Goal: Task Accomplishment & Management: Use online tool/utility

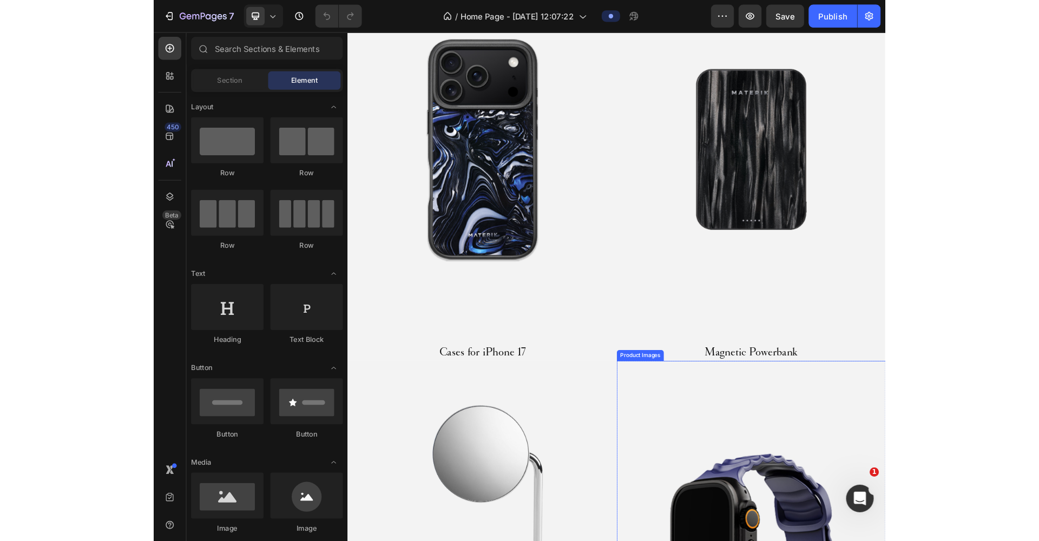
scroll to position [717, 0]
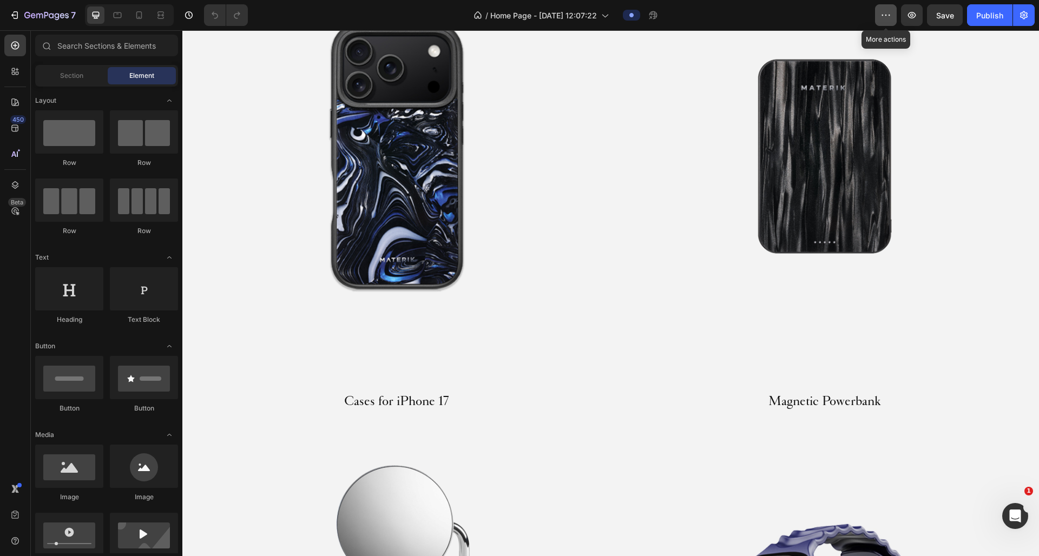
click at [688, 12] on icon "button" at bounding box center [885, 15] width 11 height 11
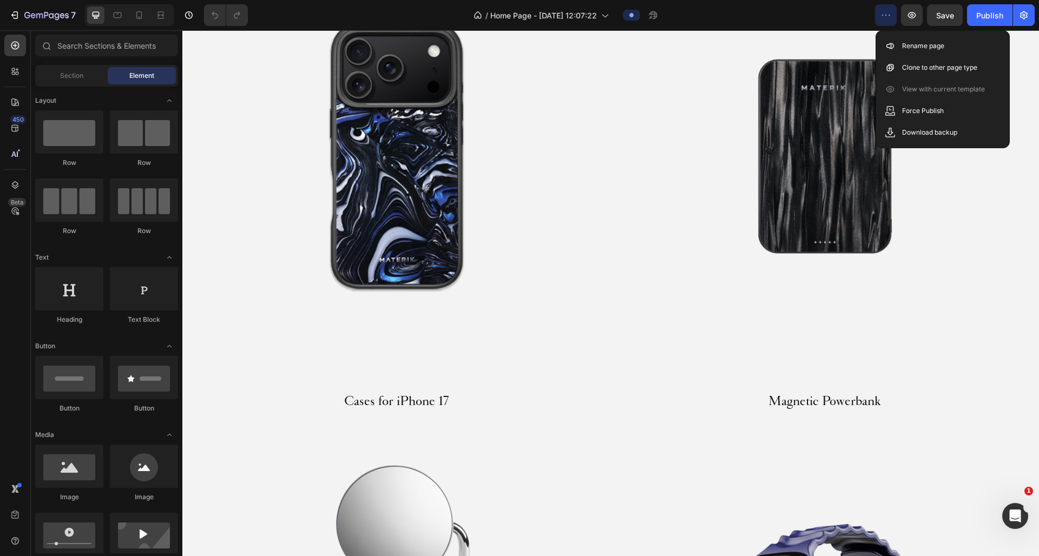
click at [688, 10] on div "/ Home Page - Aug 26, 12:07:22" at bounding box center [566, 15] width 619 height 22
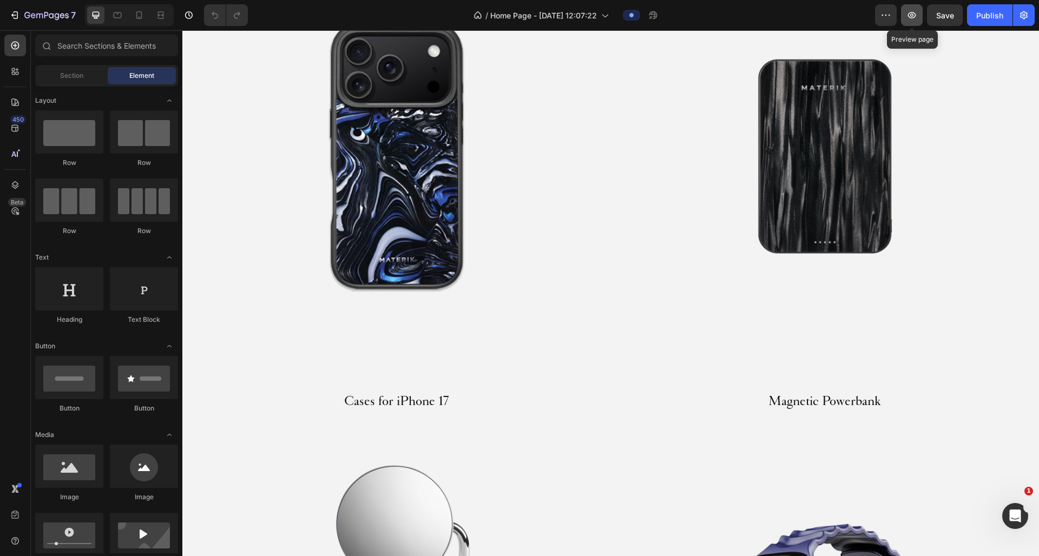
click at [688, 18] on icon "button" at bounding box center [911, 15] width 11 height 11
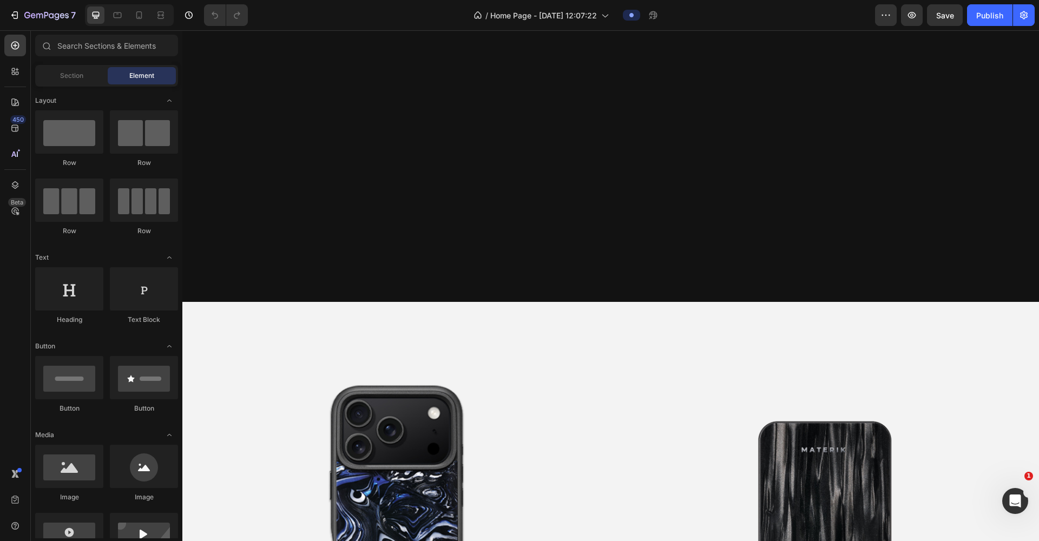
scroll to position [293, 0]
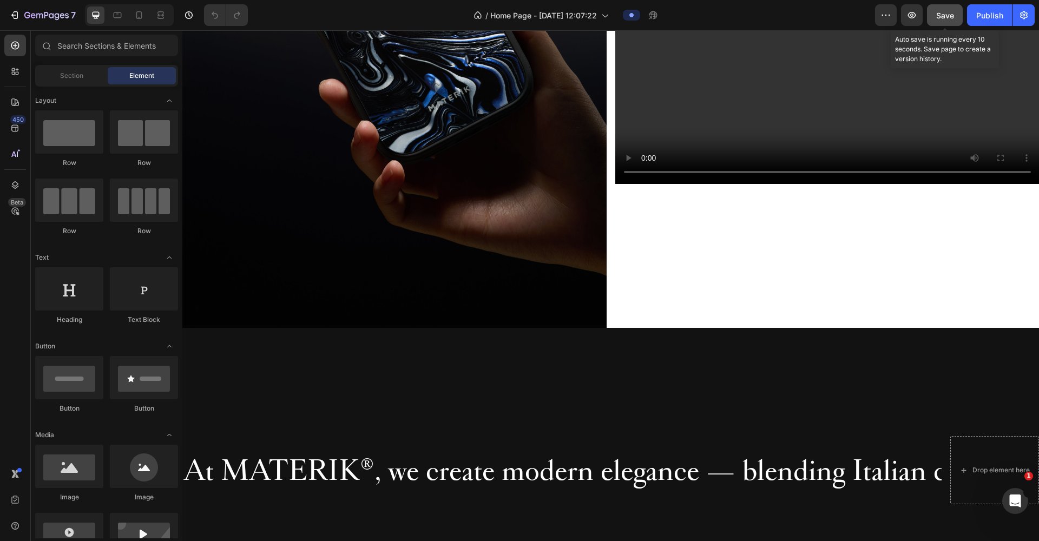
click at [688, 15] on span "Save" at bounding box center [945, 15] width 18 height 9
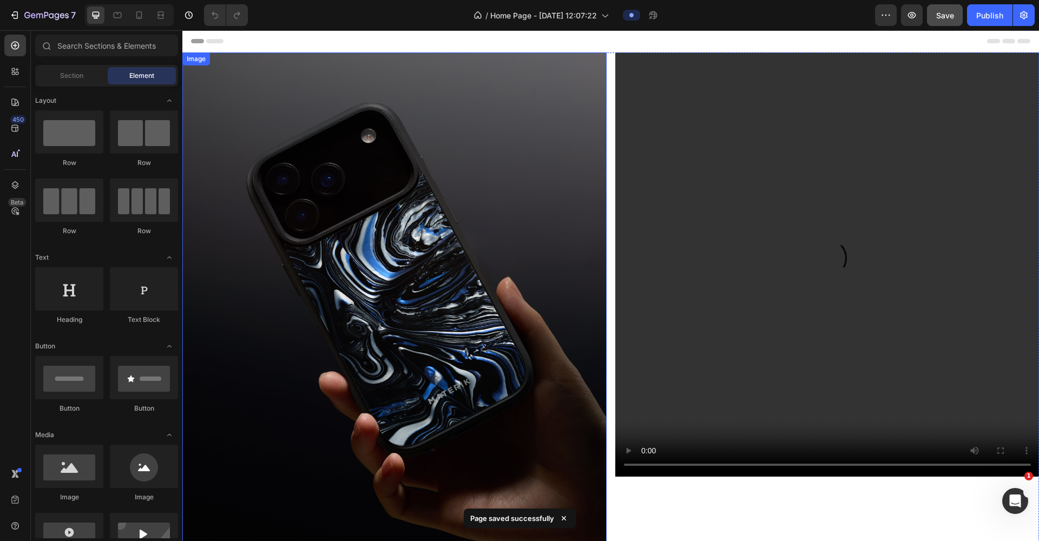
scroll to position [0, 0]
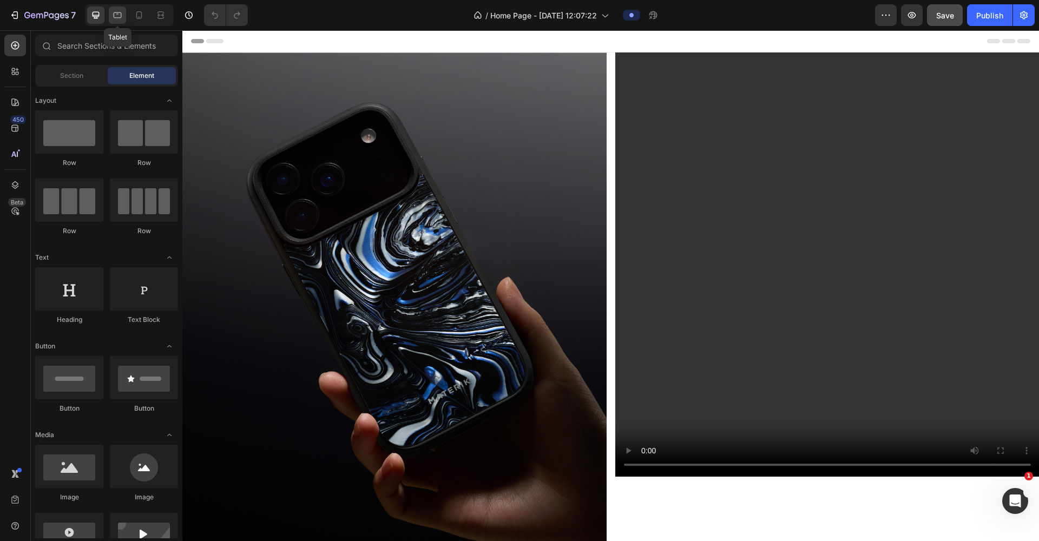
click at [121, 22] on div at bounding box center [117, 14] width 17 height 17
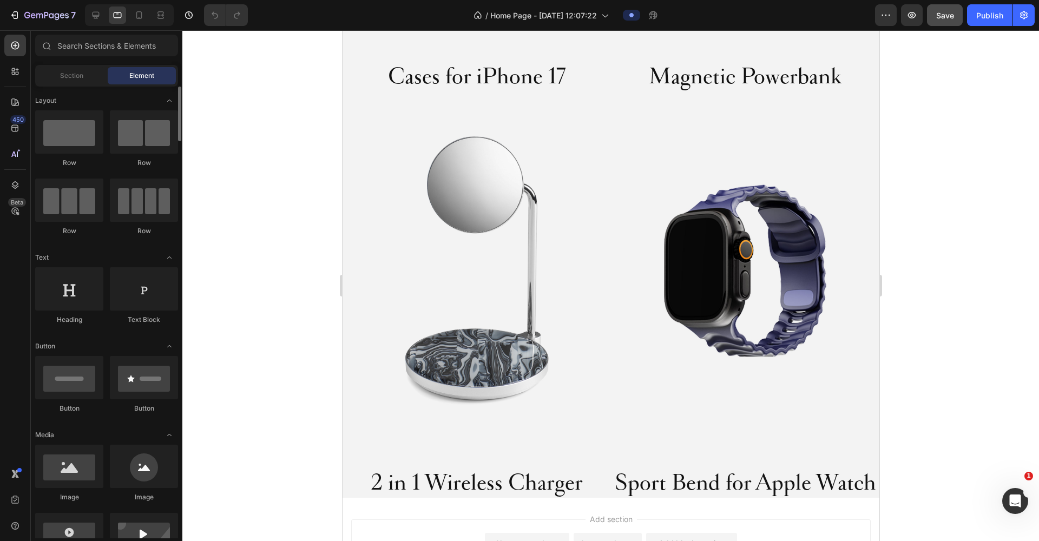
scroll to position [937, 0]
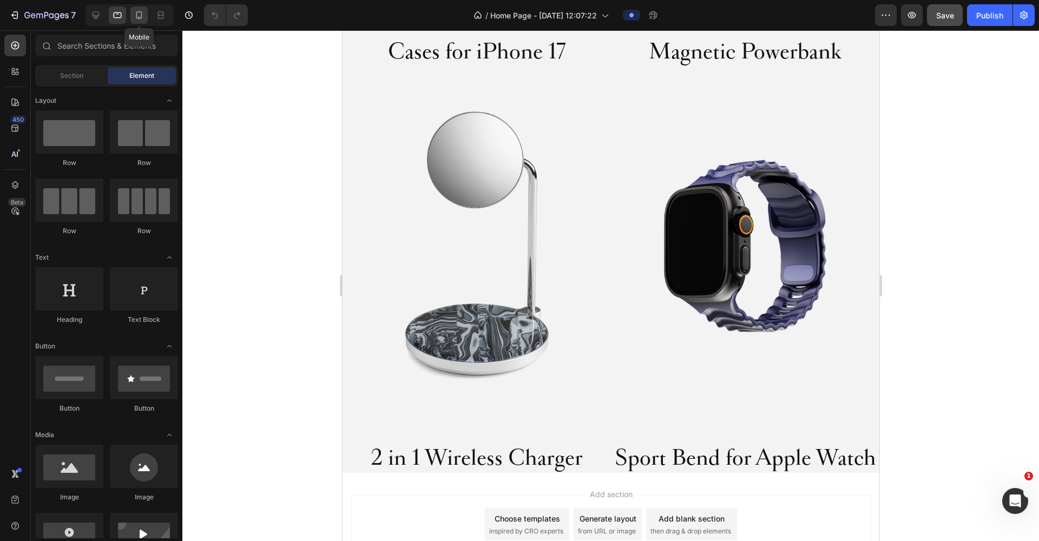
click at [137, 19] on icon at bounding box center [139, 15] width 11 height 11
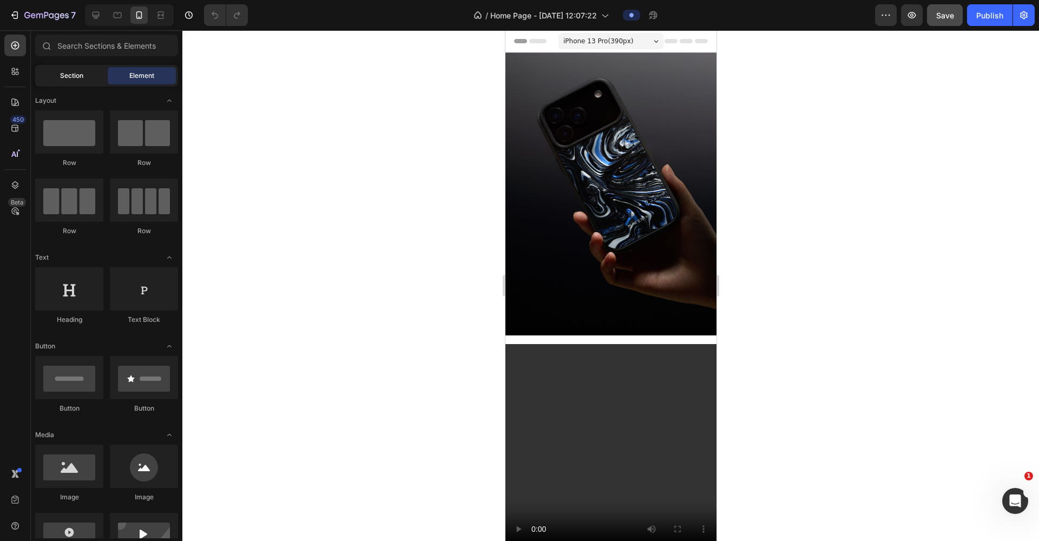
click at [70, 78] on span "Section" at bounding box center [71, 76] width 23 height 10
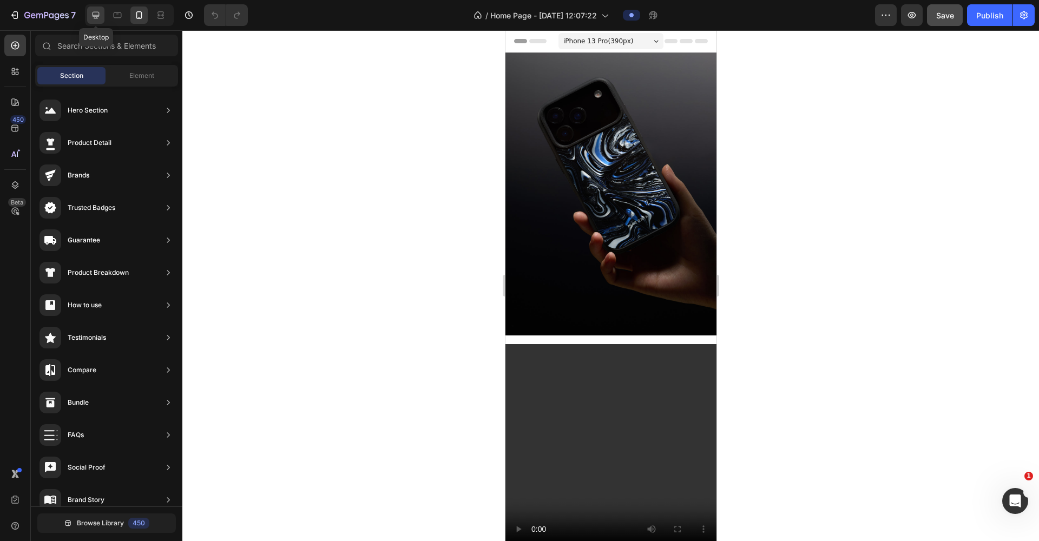
click at [97, 15] on icon at bounding box center [96, 15] width 7 height 7
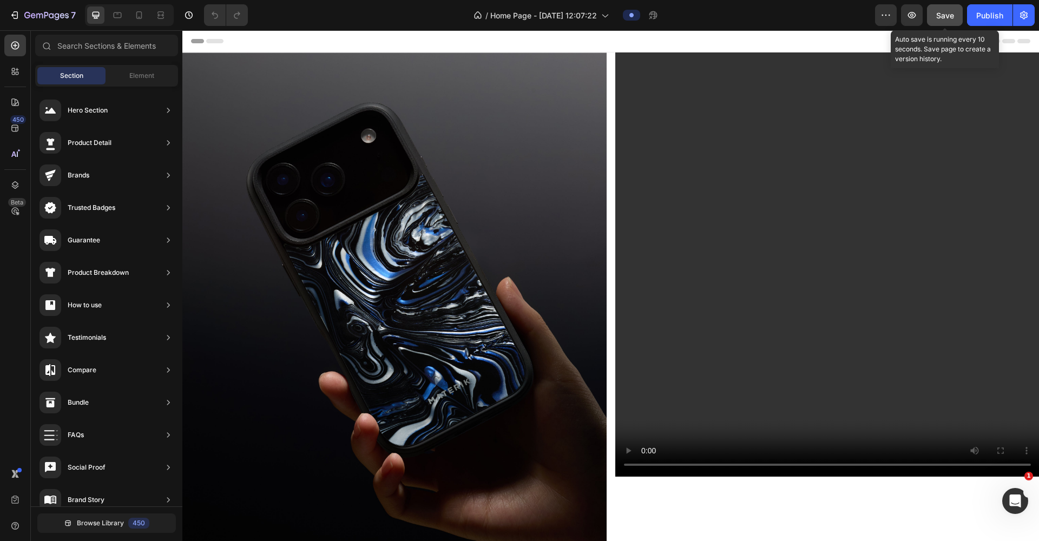
click at [688, 15] on span "Save" at bounding box center [945, 15] width 18 height 9
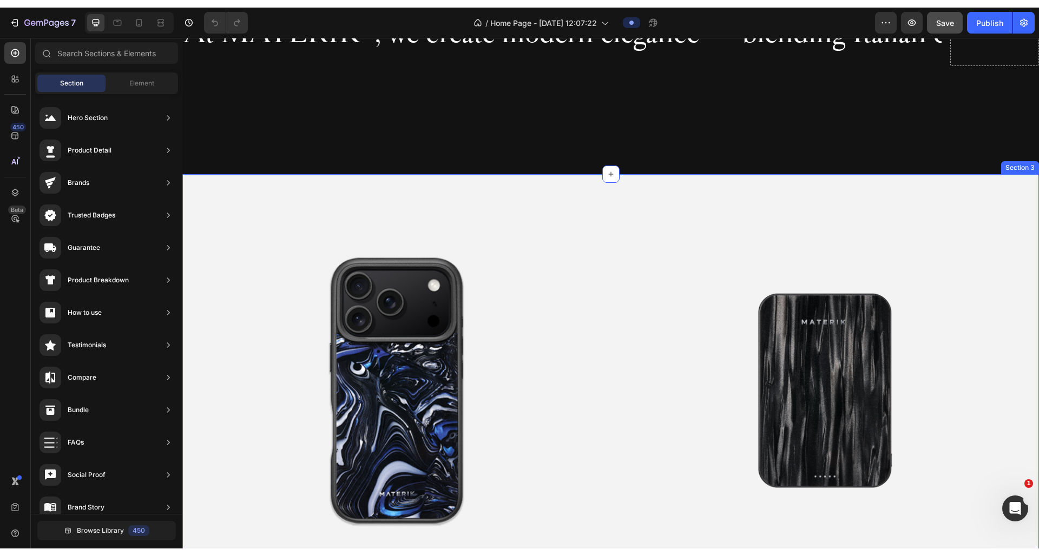
scroll to position [495, 0]
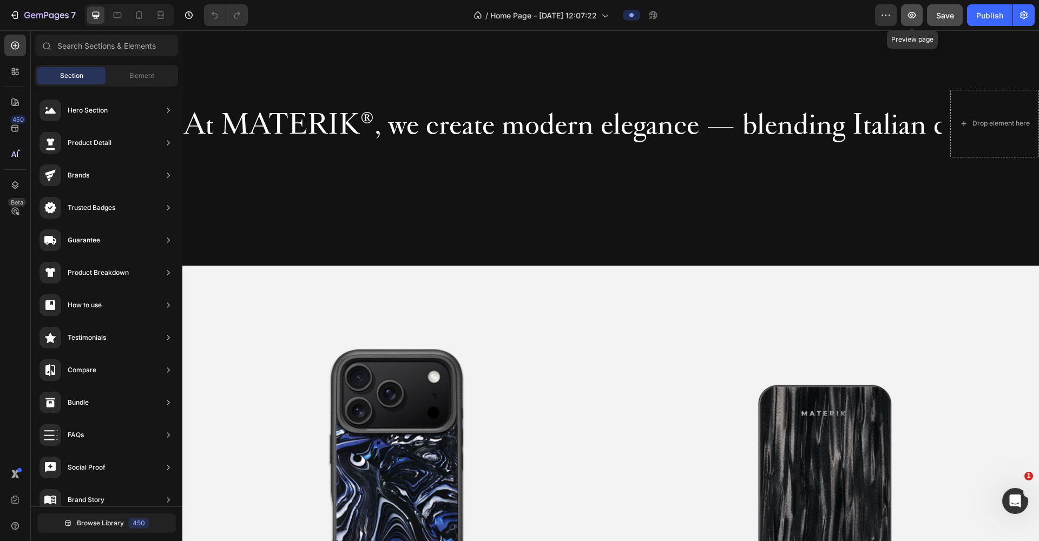
click at [688, 20] on icon "button" at bounding box center [911, 15] width 11 height 11
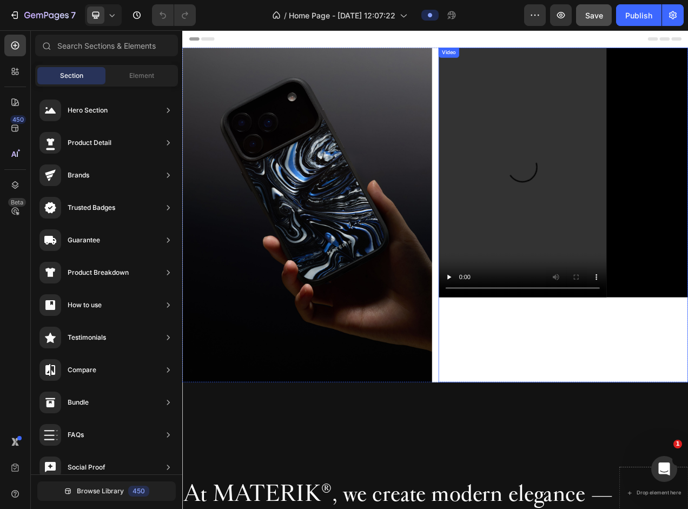
scroll to position [0, 0]
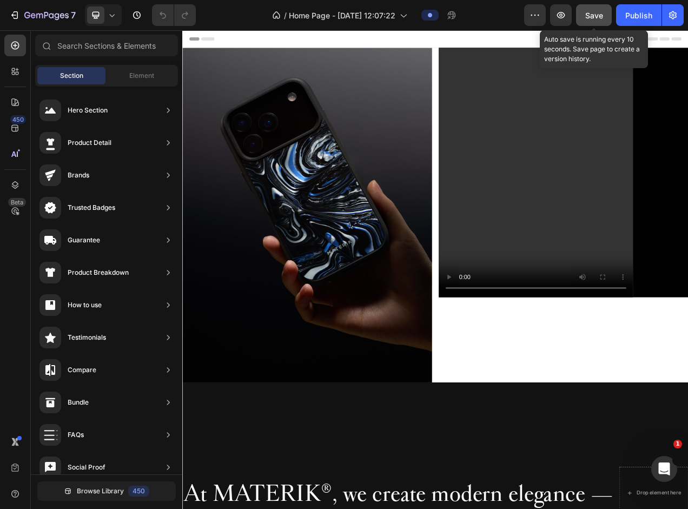
click at [593, 21] on button "Save" at bounding box center [594, 15] width 36 height 22
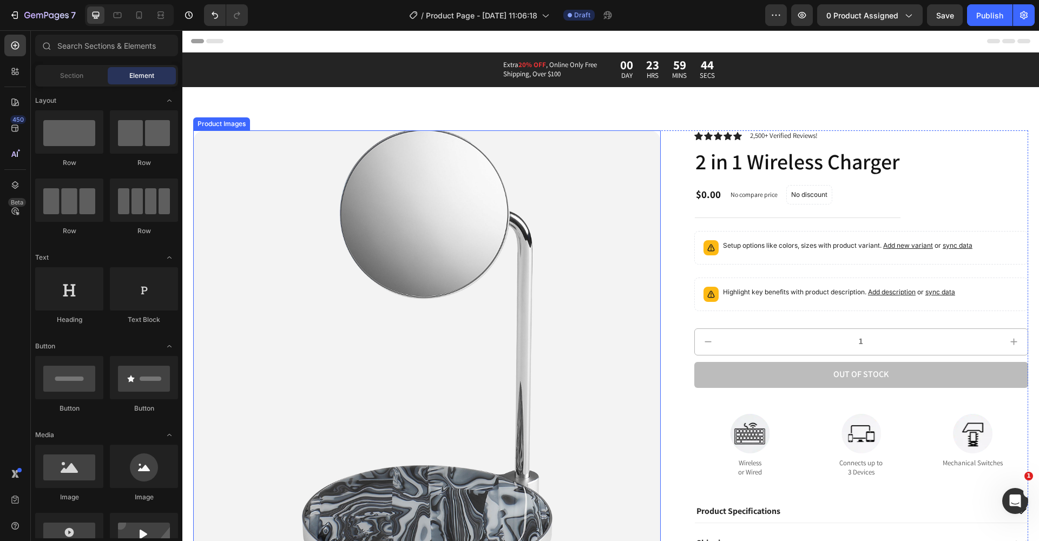
click at [549, 198] on img at bounding box center [427, 364] width 468 height 468
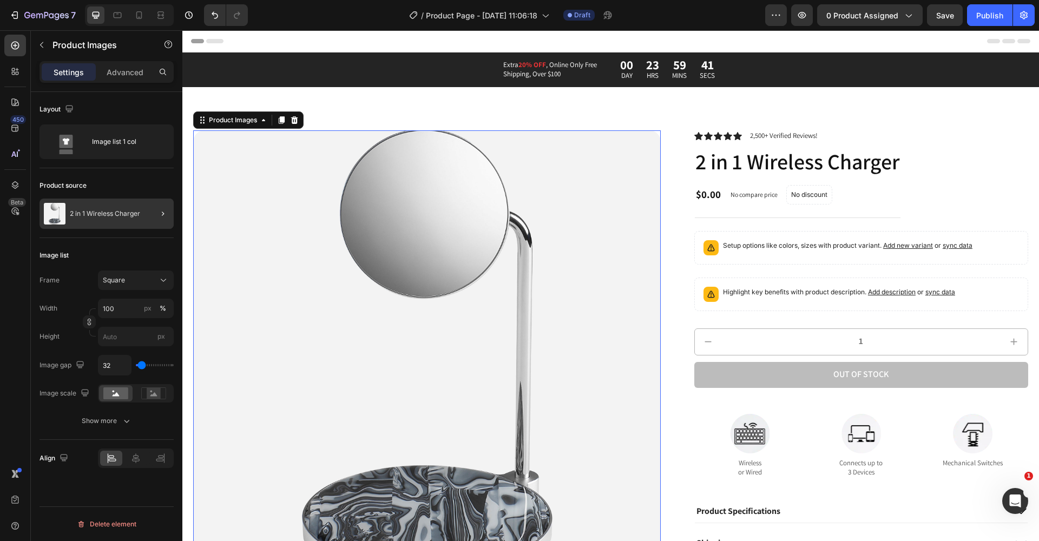
click at [153, 213] on div at bounding box center [158, 214] width 30 height 30
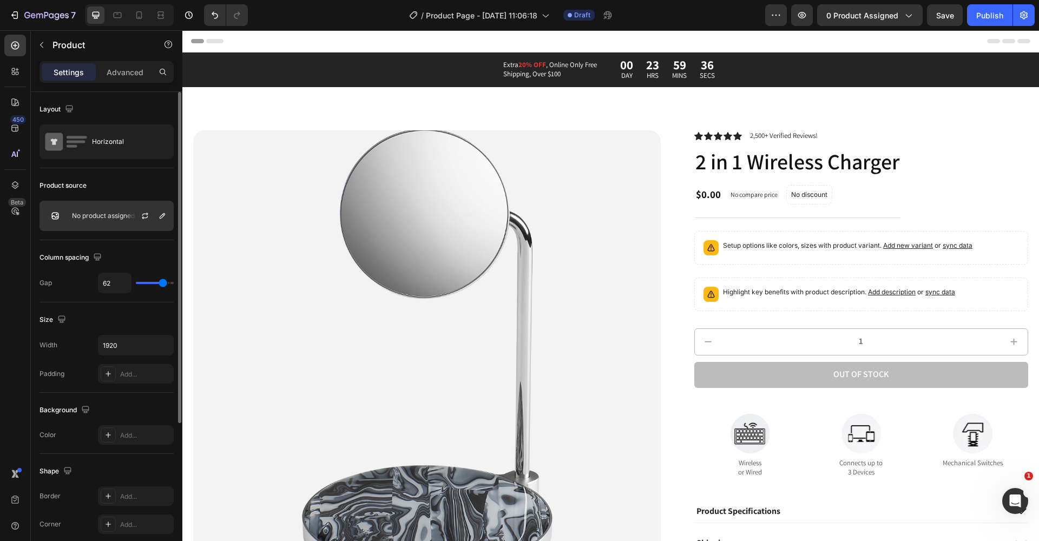
click at [121, 214] on p "No product assigned" at bounding box center [103, 216] width 63 height 8
click at [161, 216] on icon "button" at bounding box center [162, 216] width 9 height 9
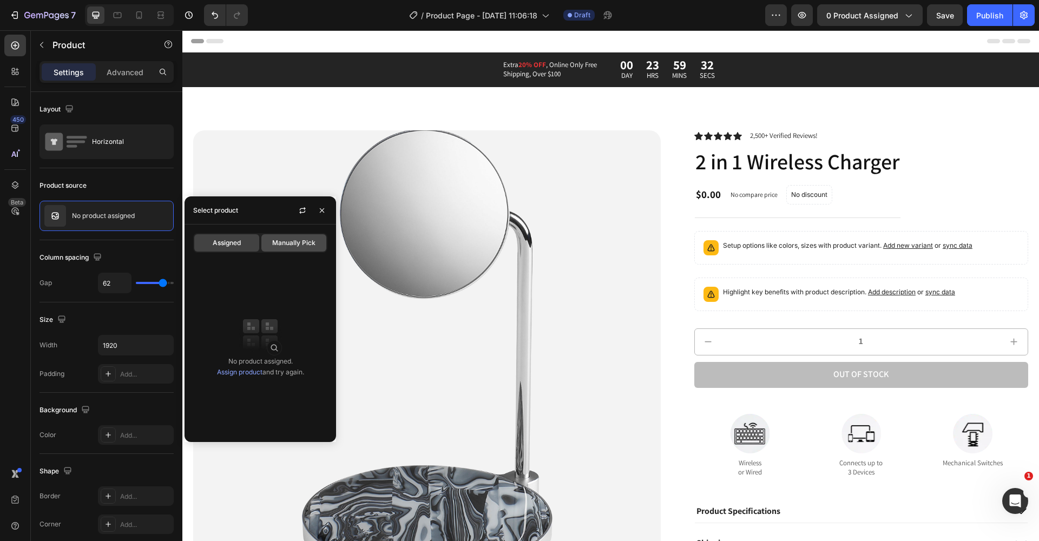
click at [317, 244] on div "Manually Pick" at bounding box center [293, 242] width 65 height 17
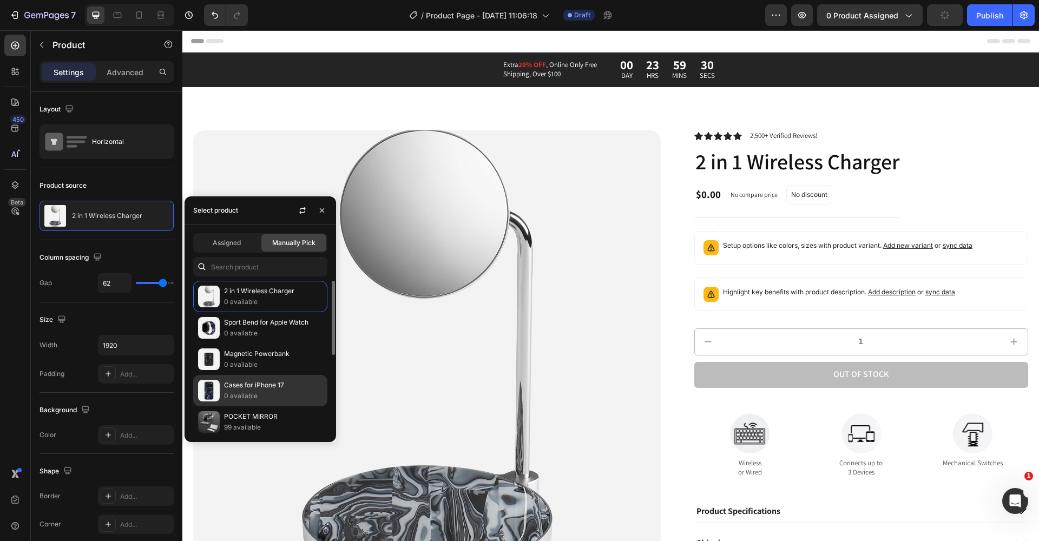
click at [275, 406] on div "Cases for iPhone 17 0 available" at bounding box center [260, 421] width 134 height 31
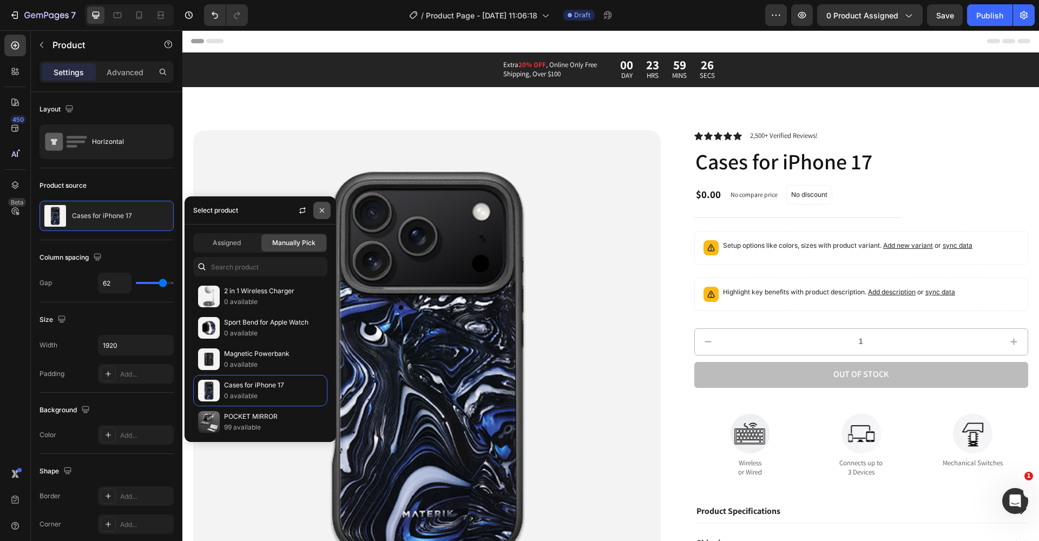
click at [325, 206] on icon "button" at bounding box center [322, 210] width 9 height 9
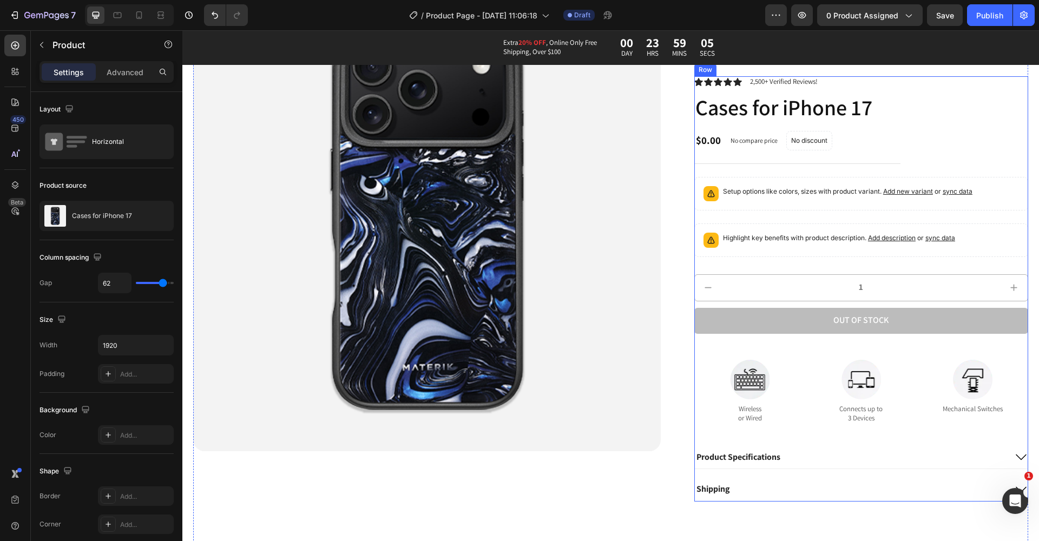
scroll to position [158, 0]
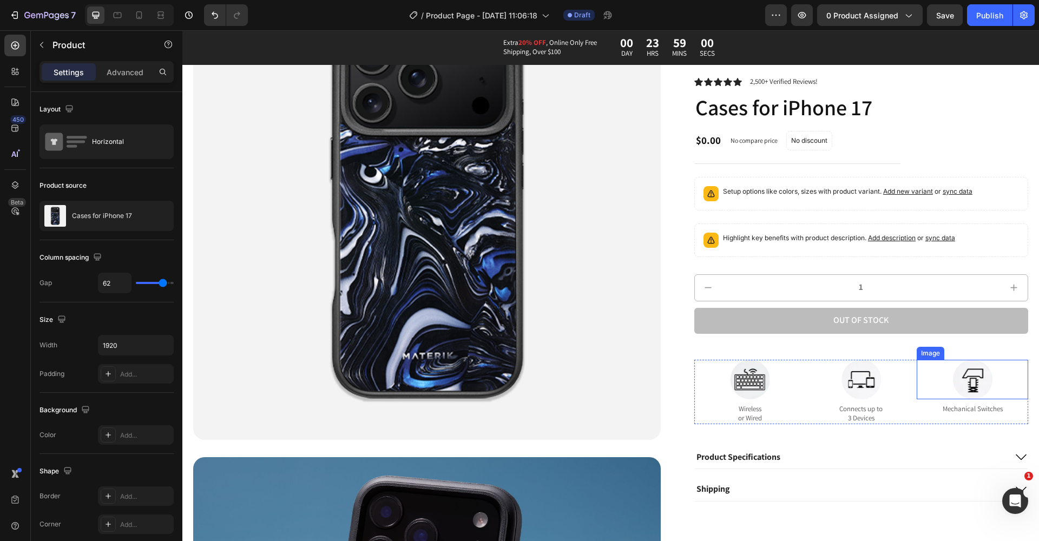
click at [970, 386] on img at bounding box center [973, 380] width 40 height 40
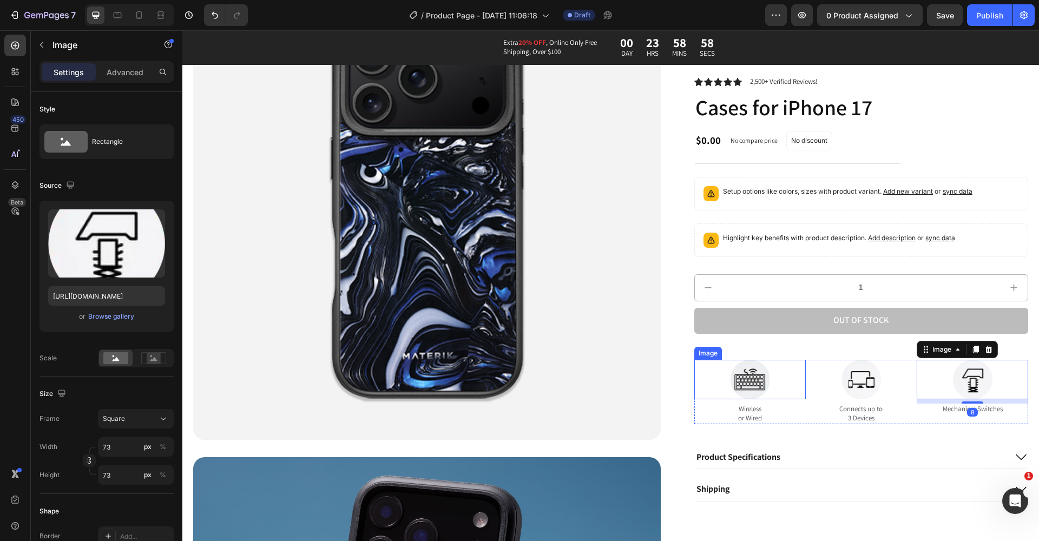
click at [747, 385] on img at bounding box center [750, 380] width 40 height 40
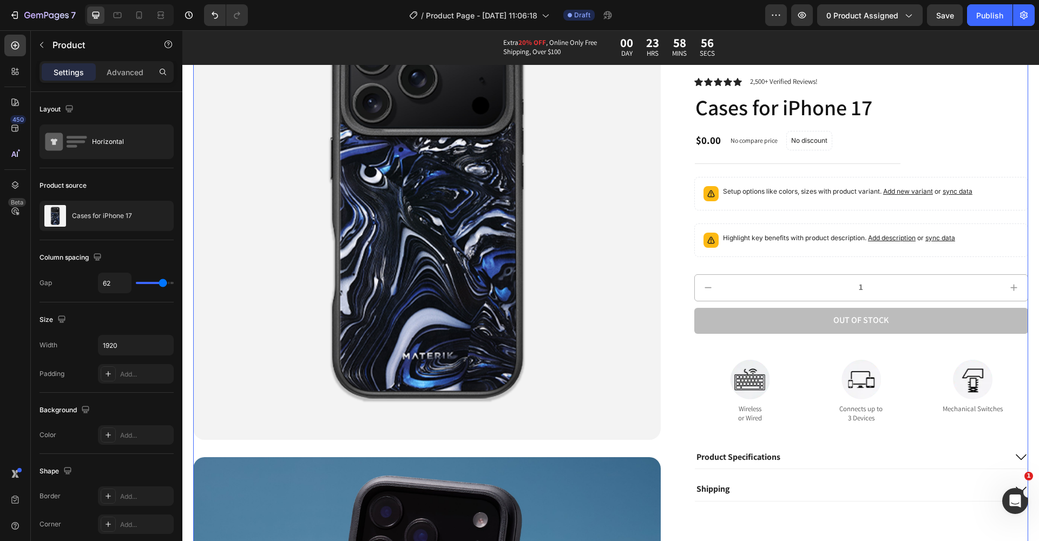
click at [824, 537] on div "Icon Icon Icon Icon Icon Icon List 2,500+ Verified Reviews! Text Block Row Case…" at bounding box center [861, 448] width 334 height 952
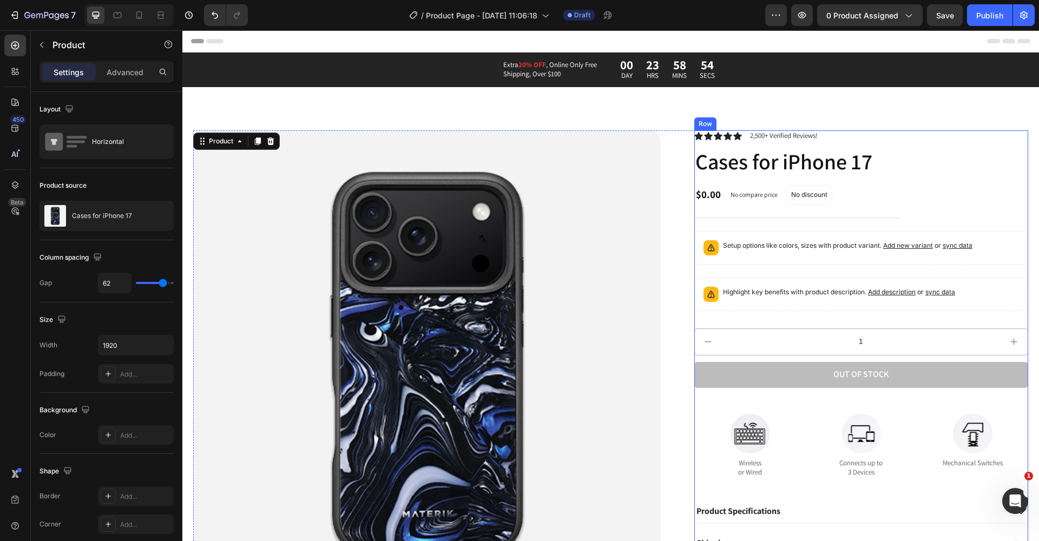
scroll to position [0, 0]
click at [810, 14] on button "button" at bounding box center [802, 15] width 22 height 22
click at [541, 209] on img at bounding box center [427, 364] width 468 height 468
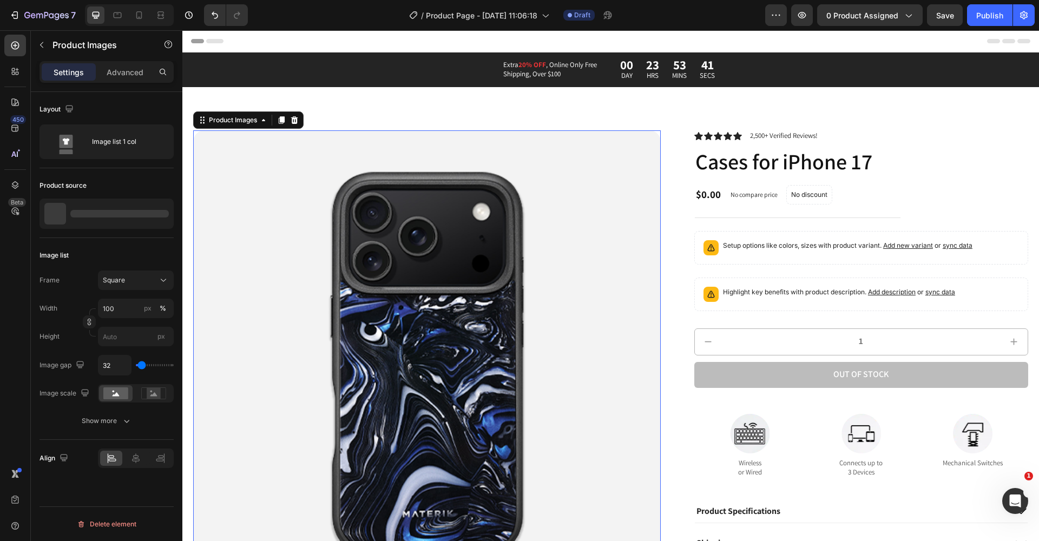
scroll to position [0, 0]
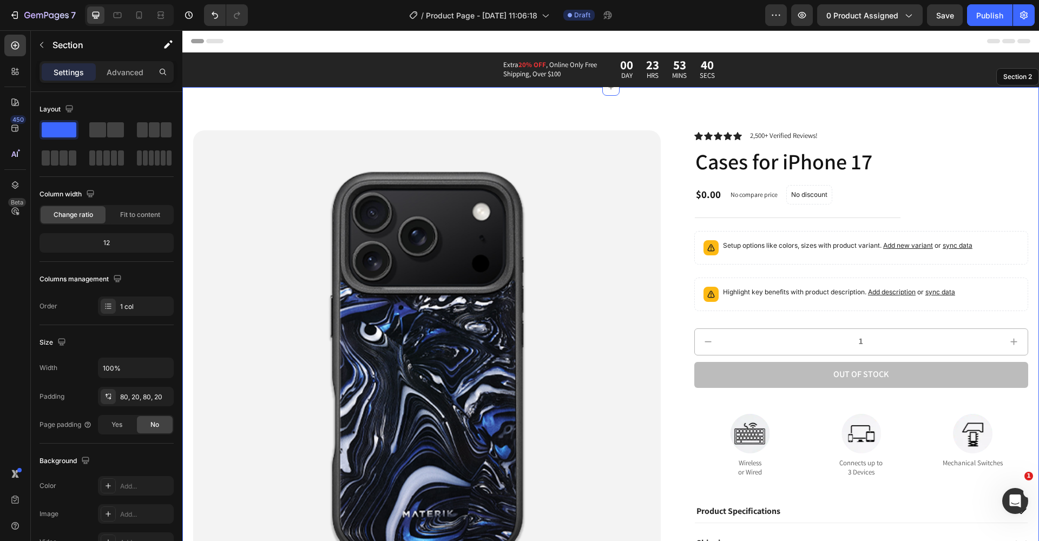
click at [383, 233] on img at bounding box center [427, 364] width 468 height 468
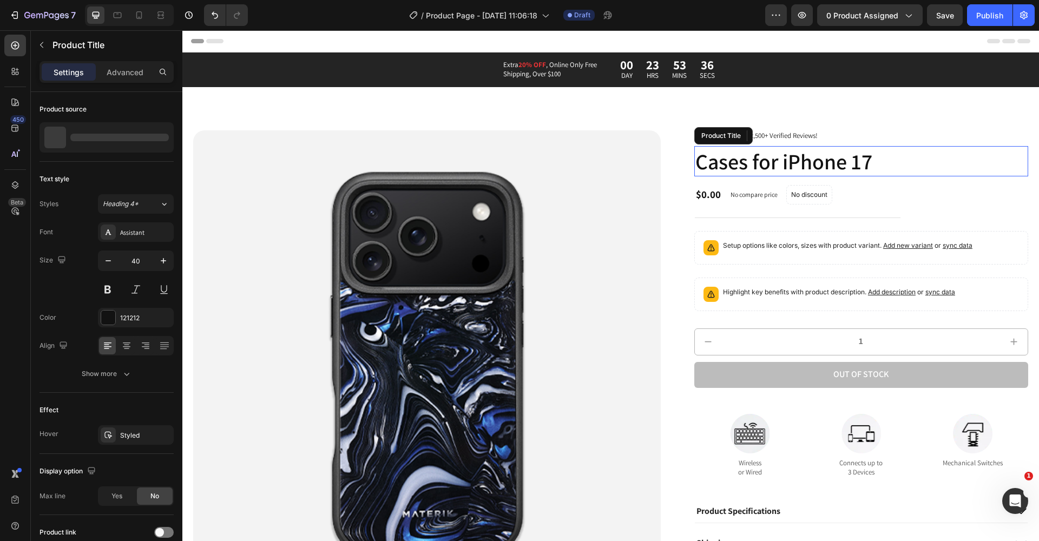
click at [768, 162] on h1 "Cases for iPhone 17" at bounding box center [861, 161] width 334 height 30
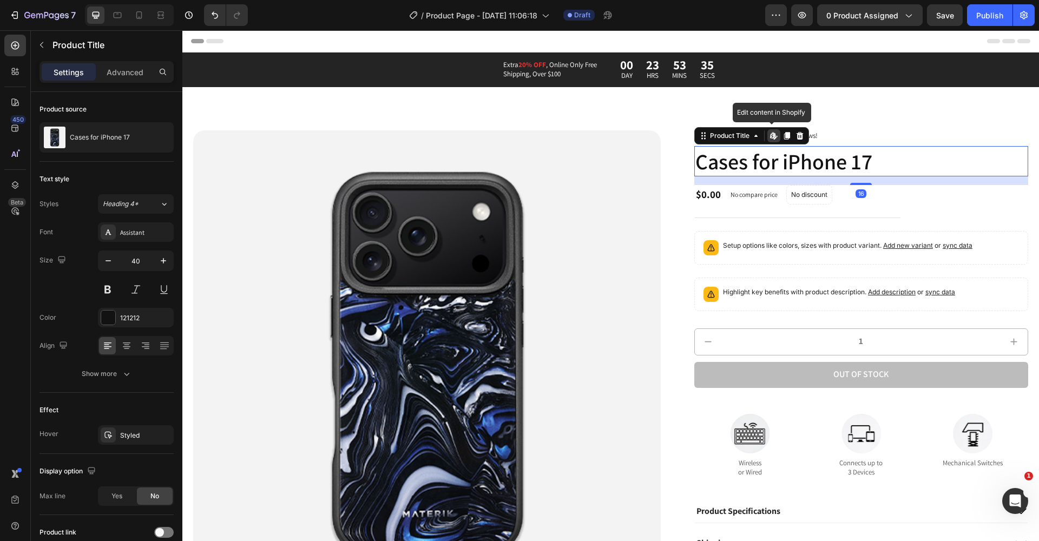
click at [768, 162] on h1 "Cases for iPhone 17" at bounding box center [861, 161] width 334 height 30
click at [852, 163] on h1 "Cases for iPhone 17" at bounding box center [861, 161] width 334 height 30
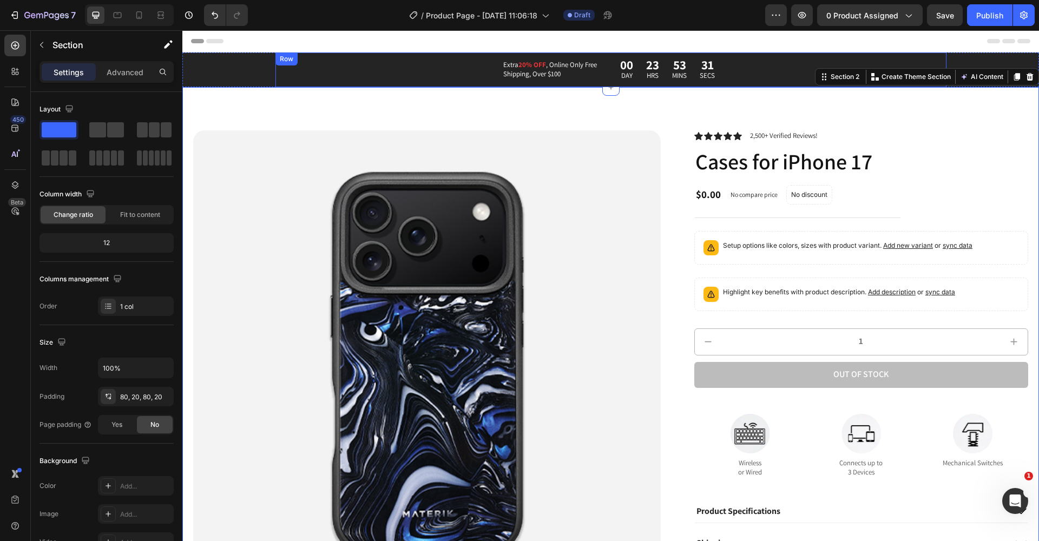
click at [421, 74] on div "Extra 20% OFF , Online Only Free Shipping, Over $100 Text Block 00 DAY 23 HRS 5…" at bounding box center [610, 69] width 671 height 35
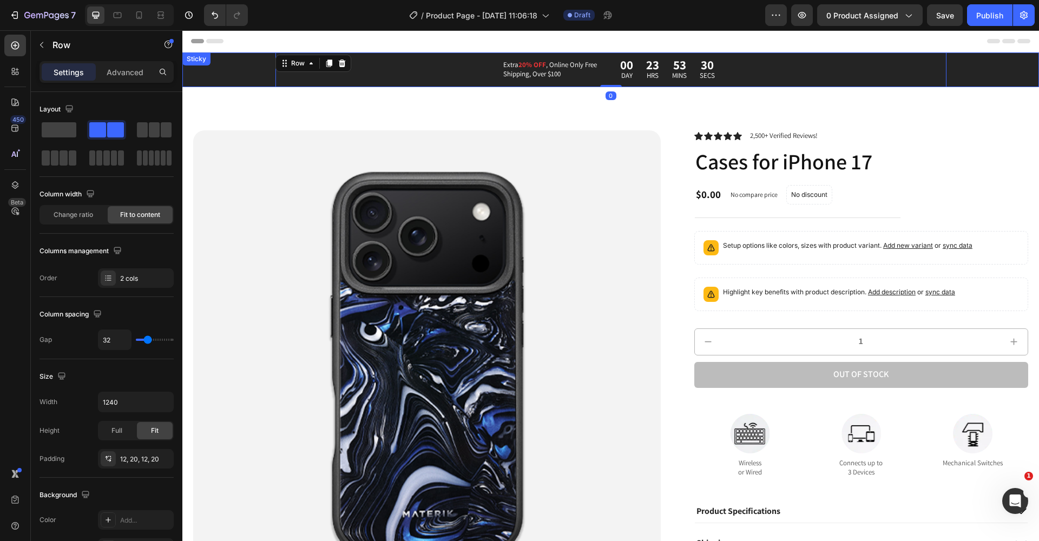
click at [242, 75] on div "Extra 20% OFF , Online Only Free Shipping, Over $100 Text Block 00 DAY 23 HRS 5…" at bounding box center [610, 69] width 857 height 35
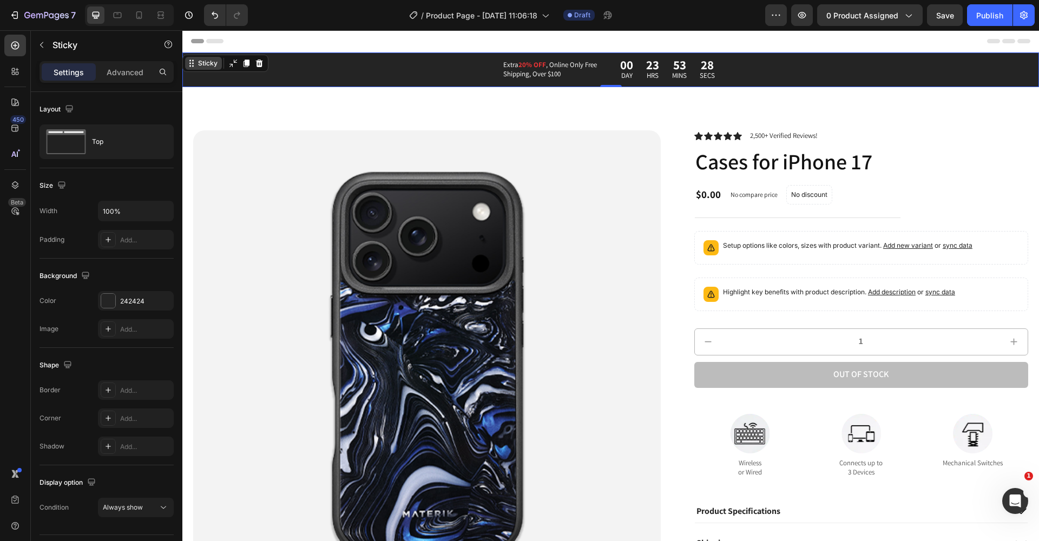
click at [195, 61] on div "Sticky" at bounding box center [203, 63] width 37 height 13
click at [260, 61] on icon at bounding box center [259, 64] width 7 height 8
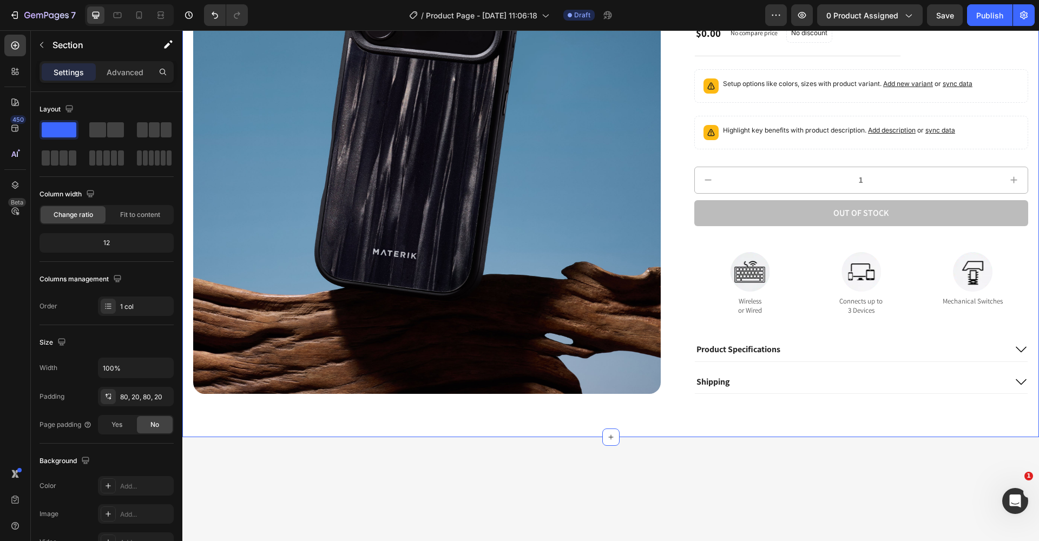
scroll to position [740, 0]
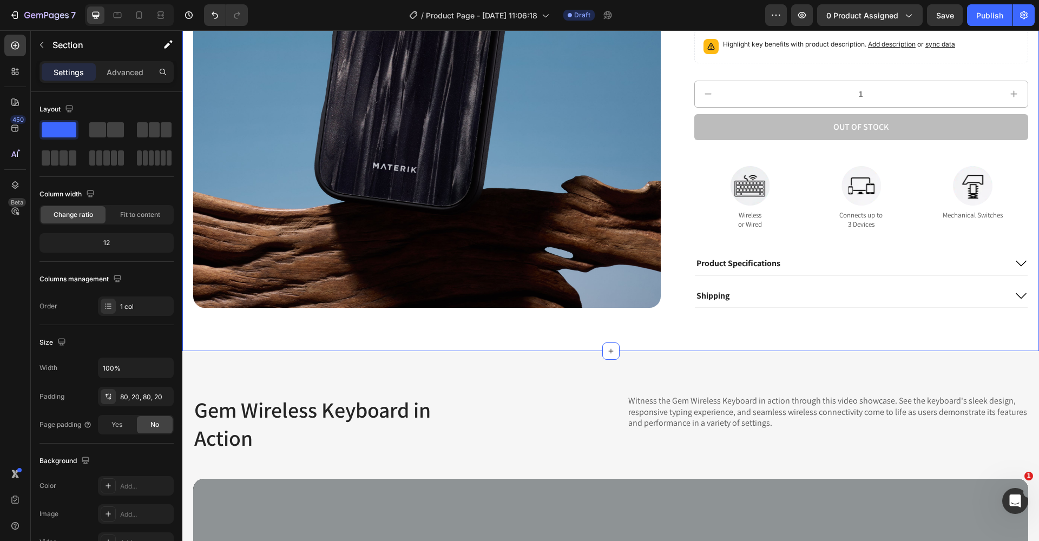
click at [524, 262] on img at bounding box center [427, 74] width 468 height 468
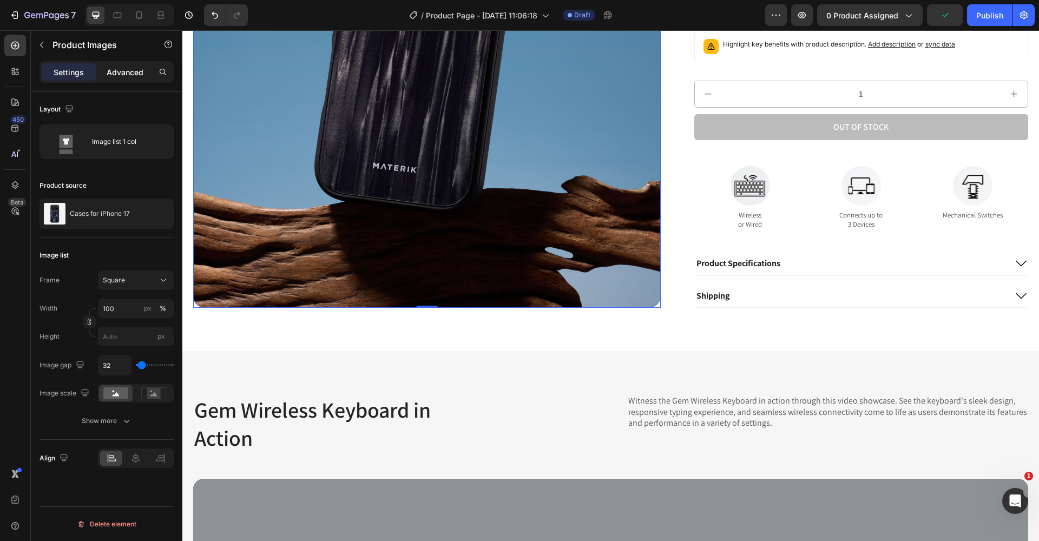
click at [136, 68] on p "Advanced" at bounding box center [125, 72] width 37 height 11
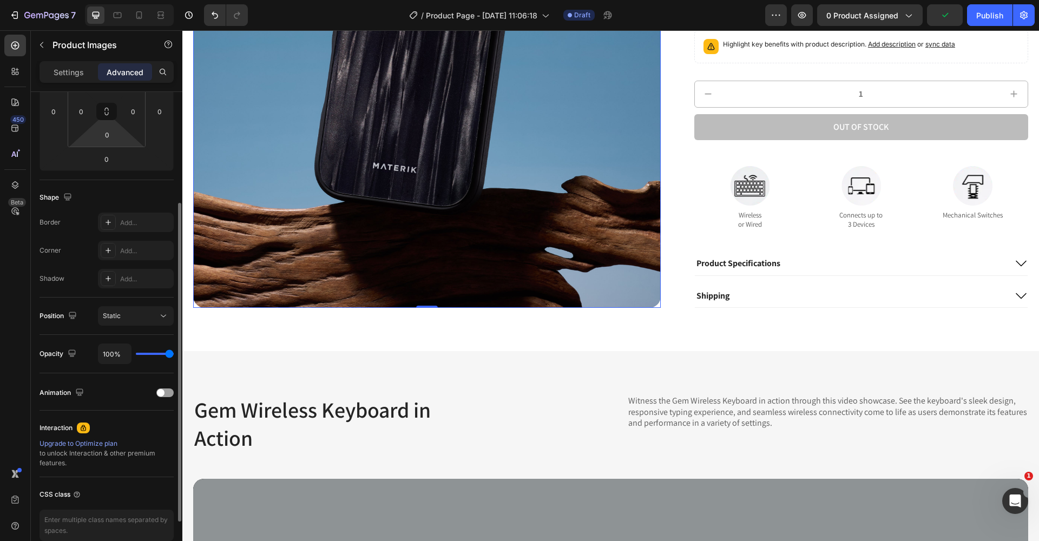
scroll to position [198, 0]
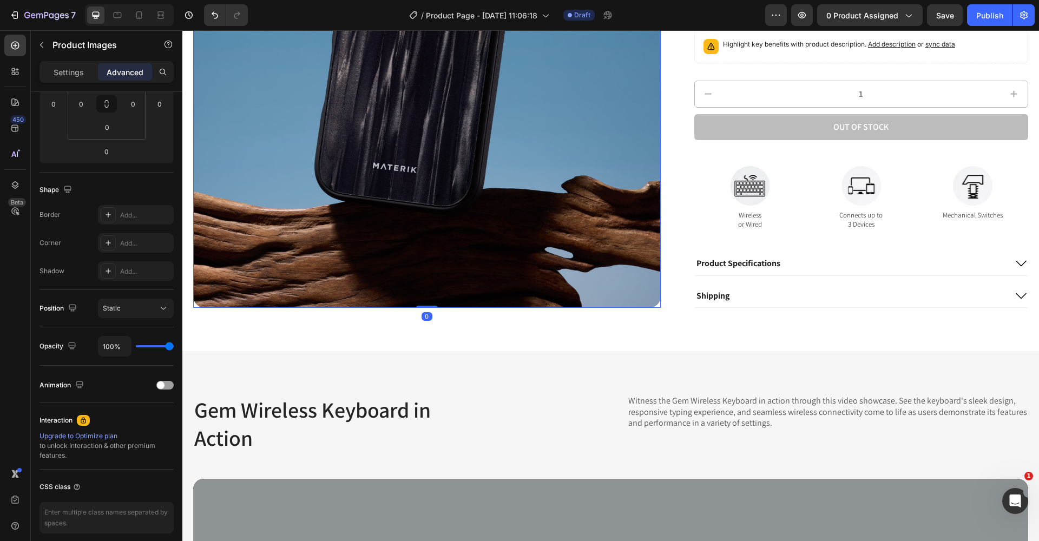
click at [442, 254] on img at bounding box center [427, 74] width 468 height 468
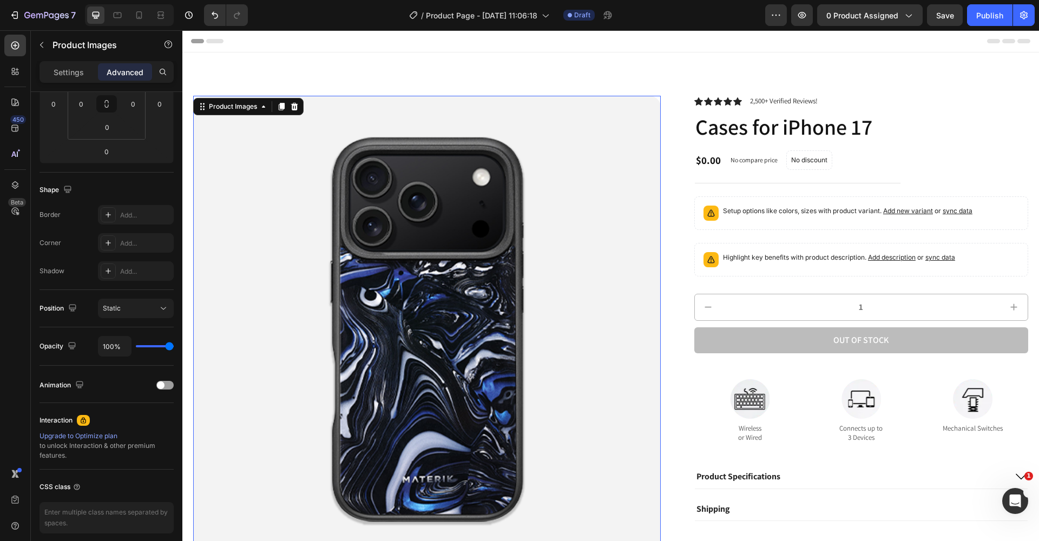
scroll to position [0, 0]
click at [612, 194] on img at bounding box center [427, 330] width 468 height 468
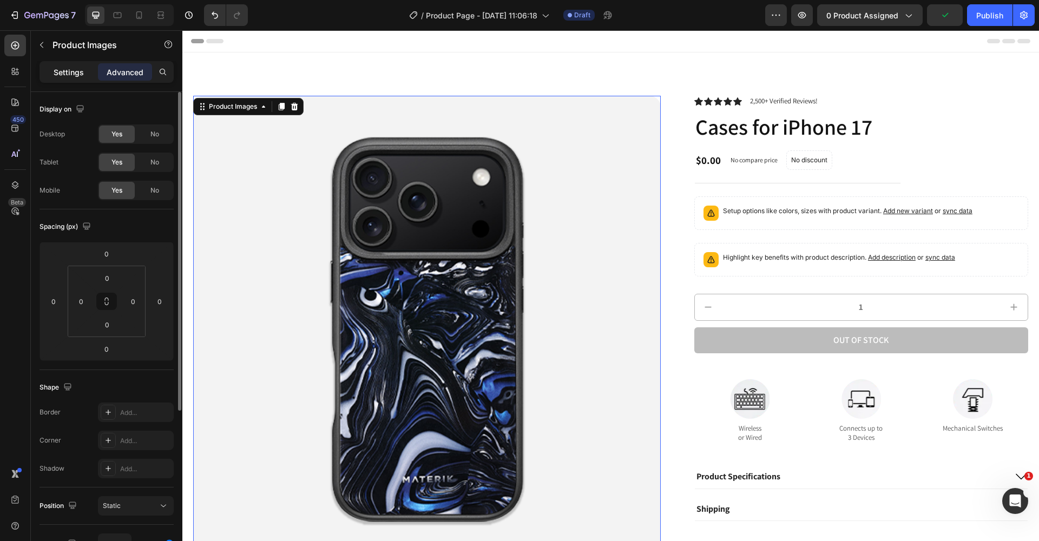
click at [52, 64] on div "Settings" at bounding box center [69, 71] width 54 height 17
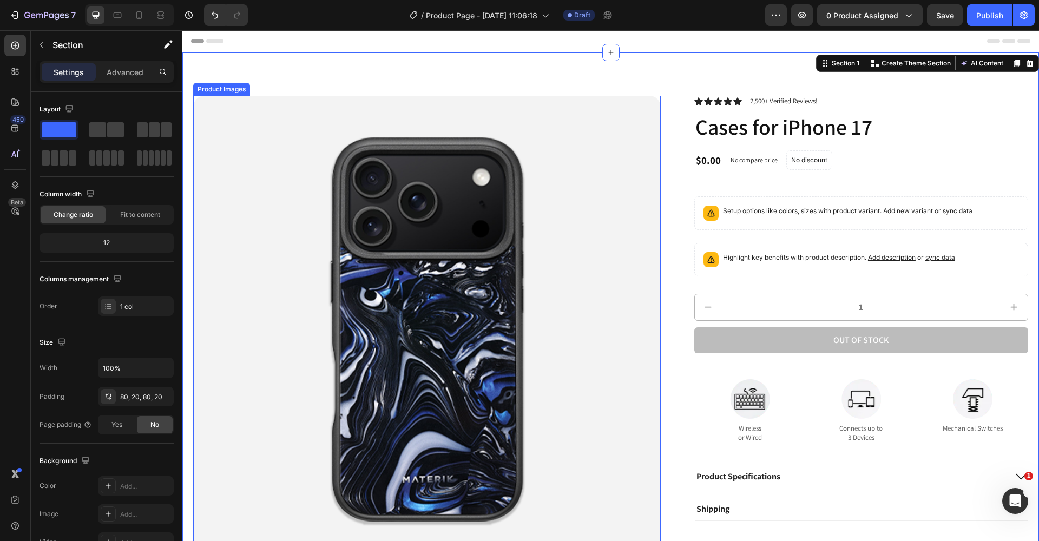
click at [457, 185] on img at bounding box center [427, 330] width 468 height 468
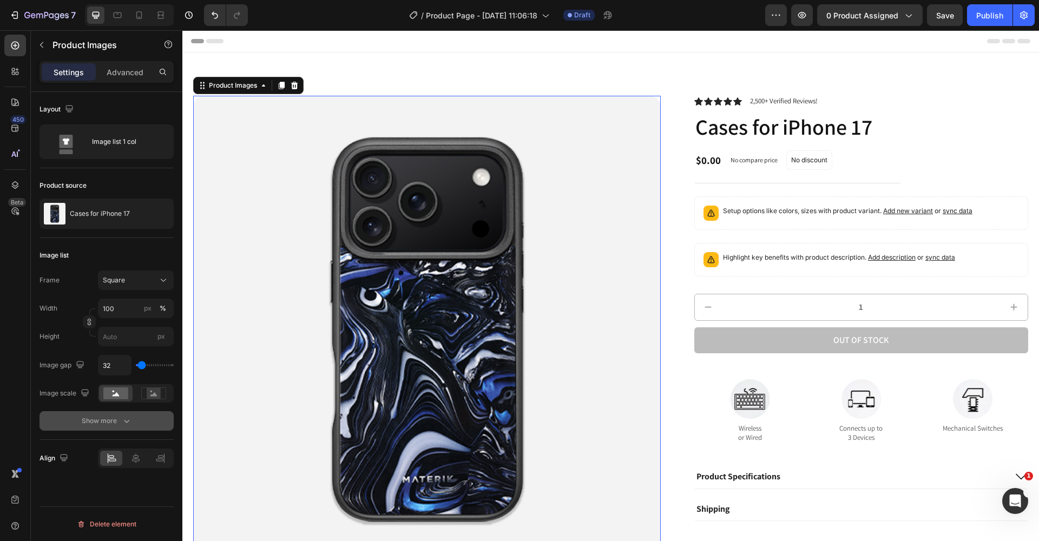
click at [120, 419] on div "Show more" at bounding box center [107, 421] width 50 height 11
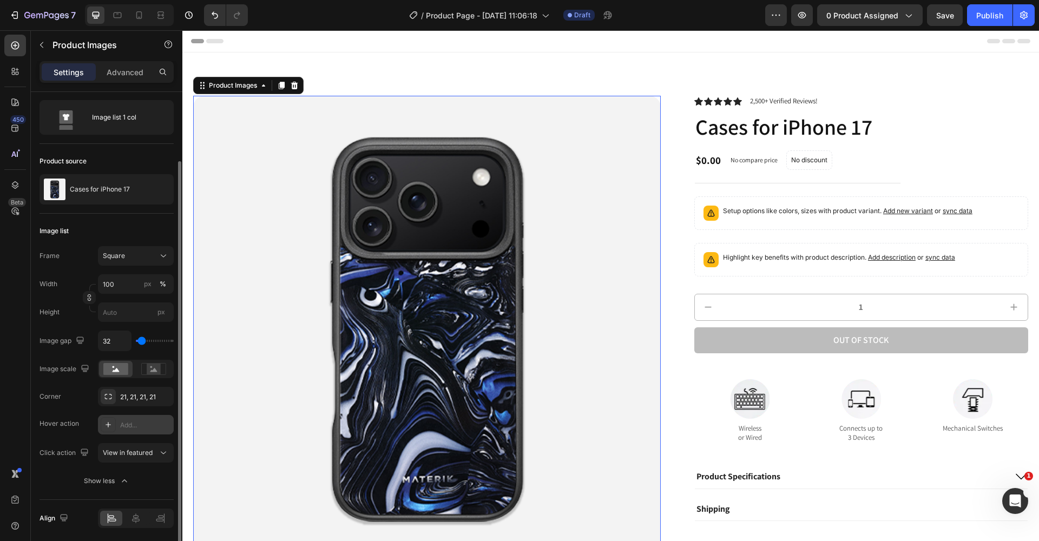
scroll to position [63, 0]
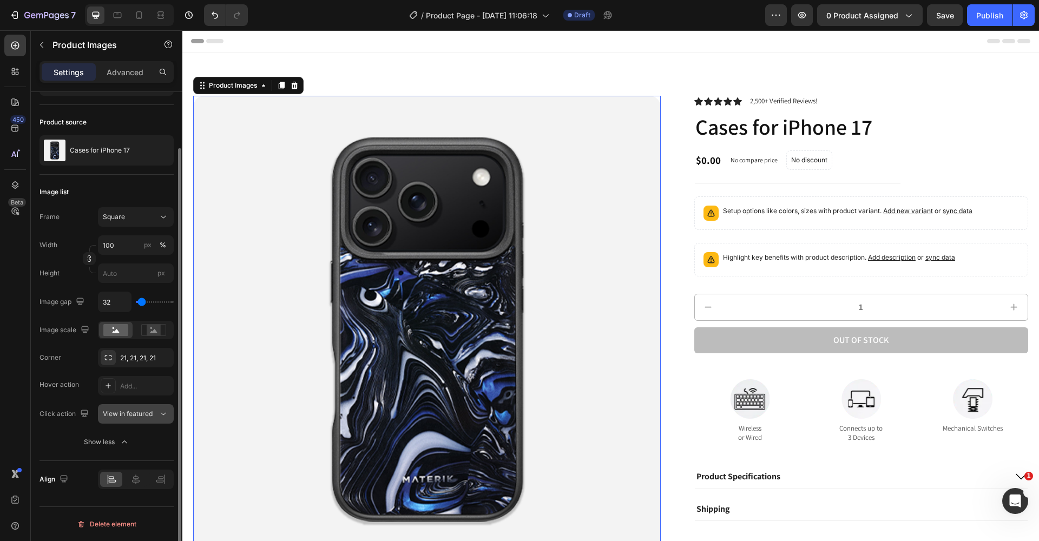
click at [133, 413] on span "View in featured" at bounding box center [128, 414] width 50 height 8
click at [69, 403] on div "Corner 21, 21, 21, 21 Hover action Add... Click action View in featured" at bounding box center [107, 386] width 134 height 76
click at [133, 73] on p "Advanced" at bounding box center [125, 72] width 37 height 11
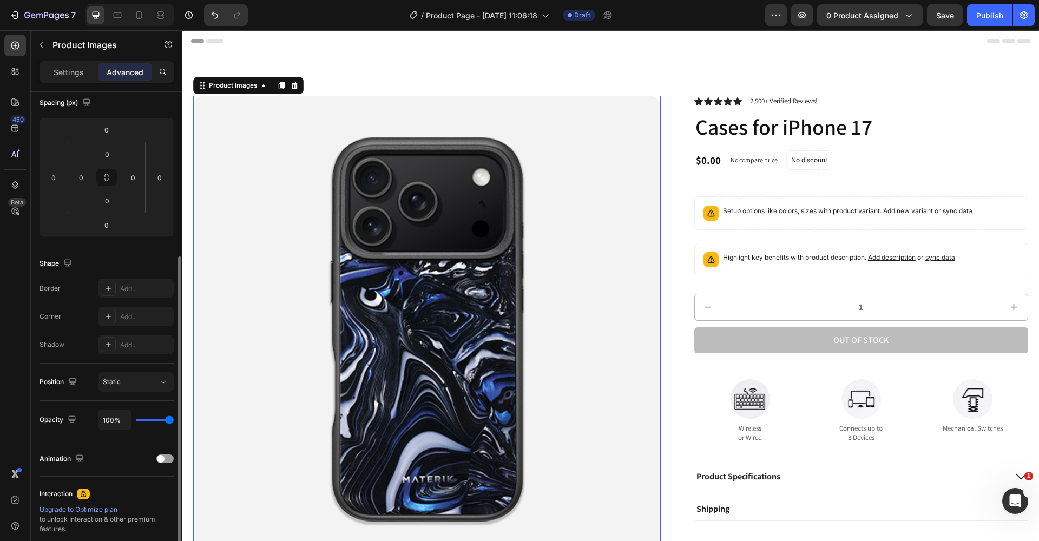
scroll to position [0, 0]
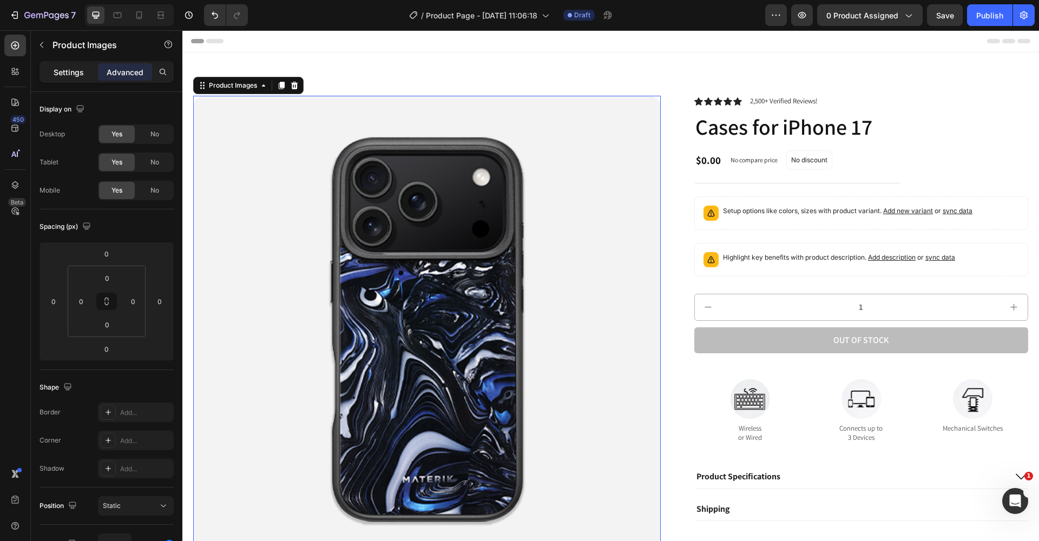
click at [67, 70] on p "Settings" at bounding box center [69, 72] width 30 height 11
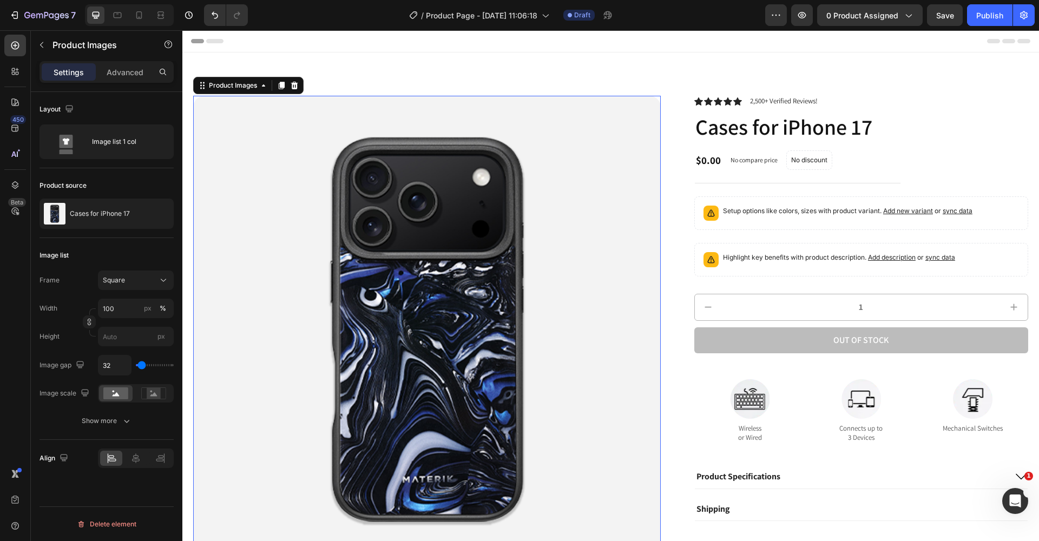
type input "0"
drag, startPoint x: 138, startPoint y: 366, endPoint x: 130, endPoint y: 369, distance: 8.6
type input "0"
click at [130, 369] on div "0" at bounding box center [136, 365] width 76 height 21
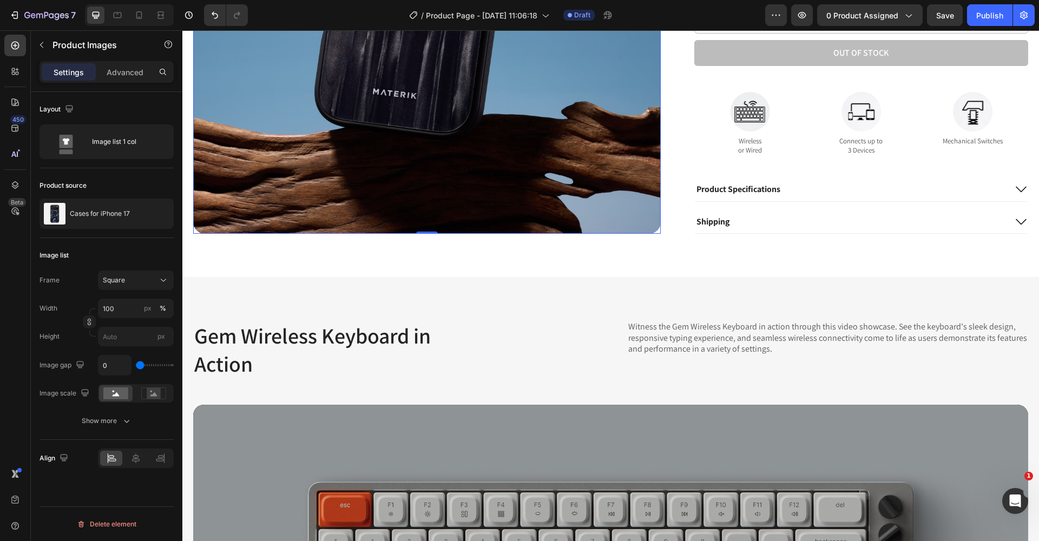
scroll to position [814, 0]
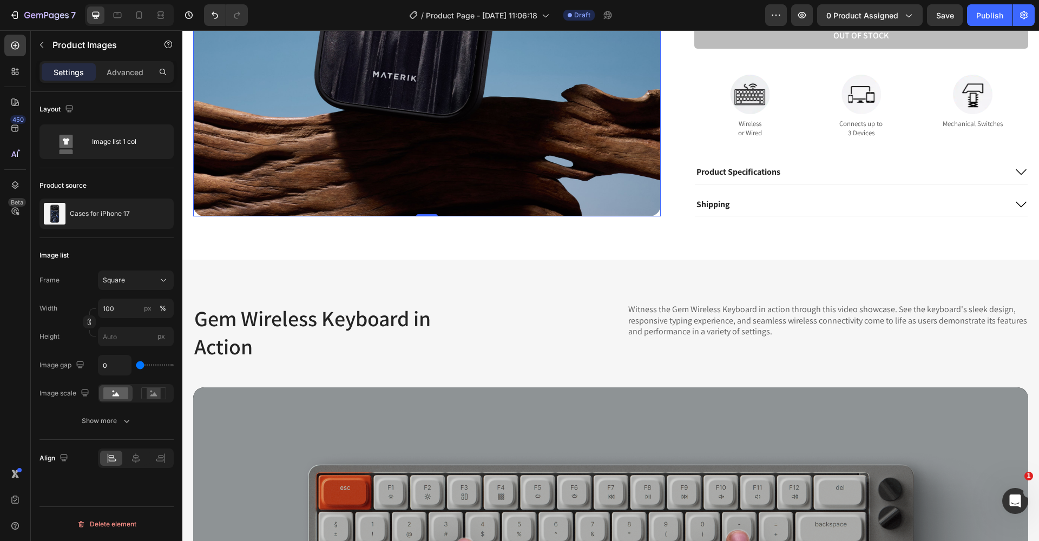
click at [113, 428] on button "Show more" at bounding box center [107, 420] width 134 height 19
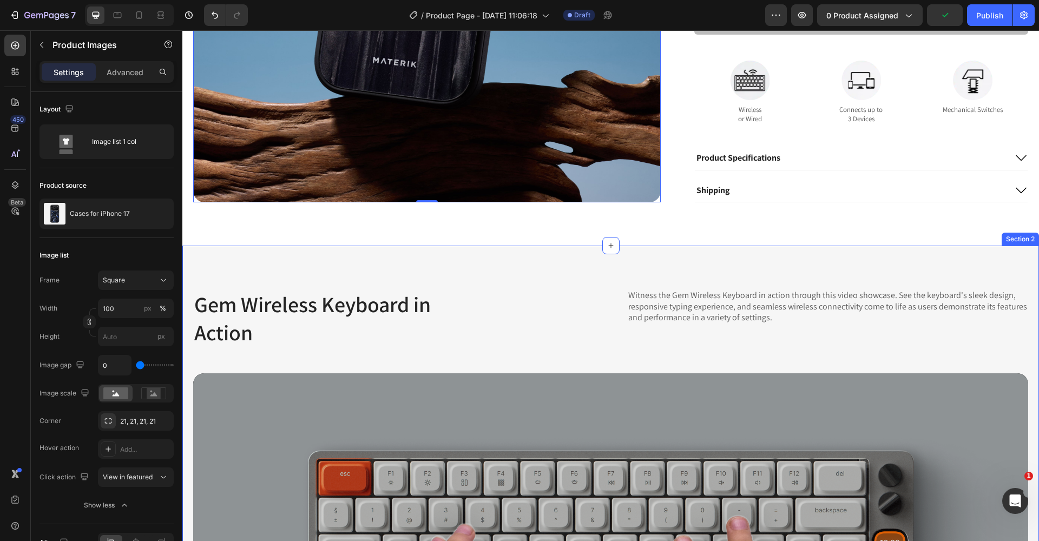
scroll to position [831, 0]
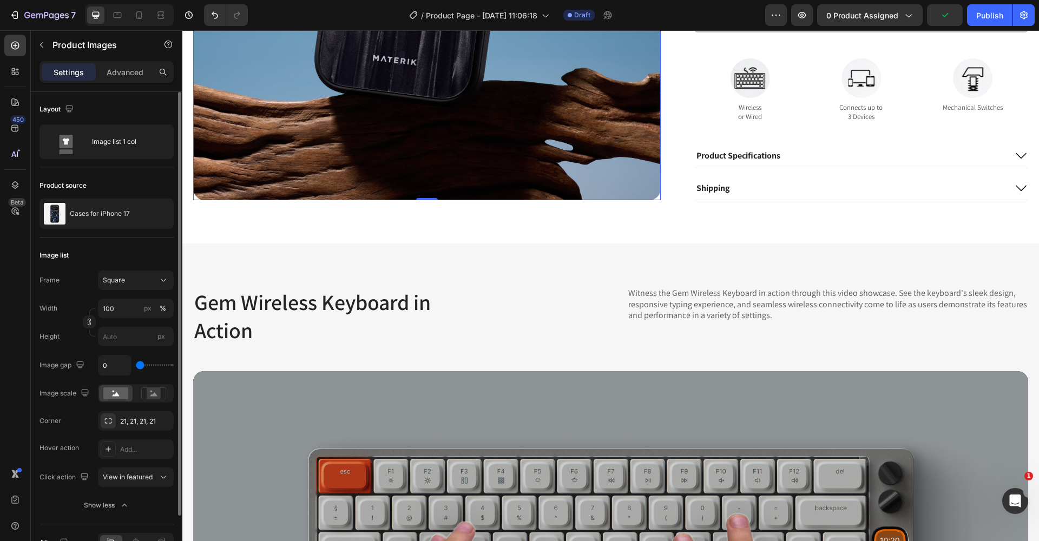
click at [117, 248] on div "Image list" at bounding box center [107, 255] width 134 height 17
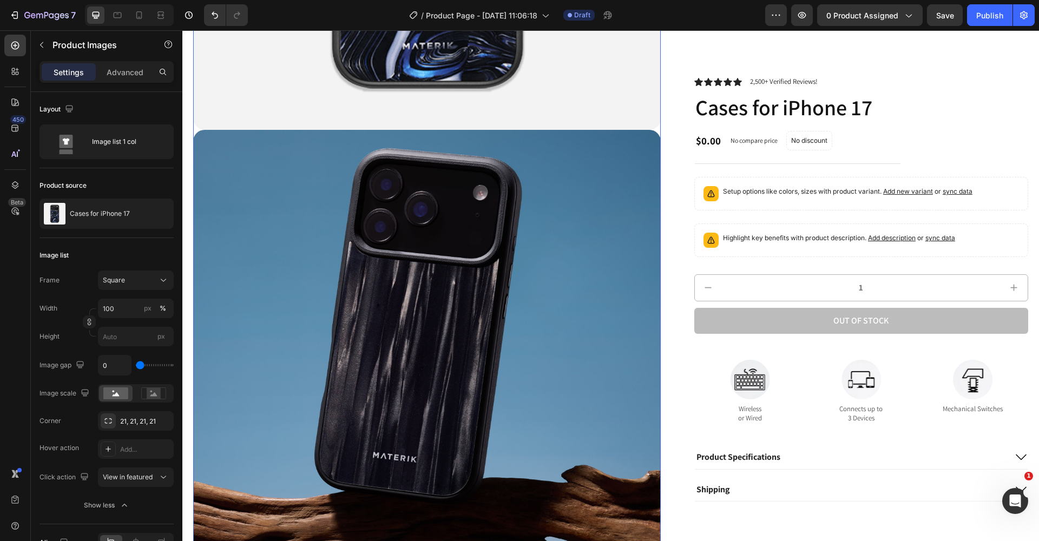
scroll to position [270, 0]
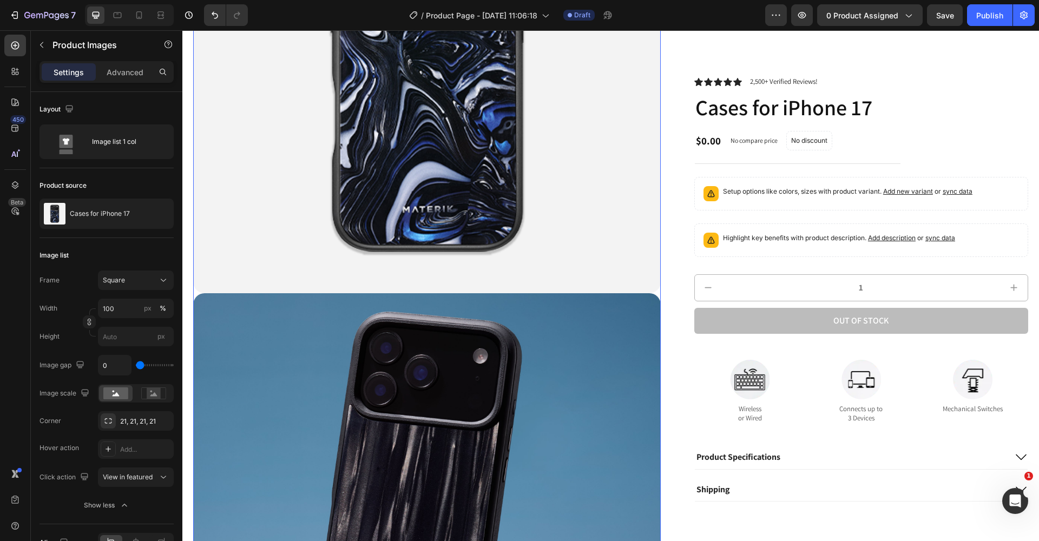
click at [489, 399] on img at bounding box center [427, 527] width 468 height 468
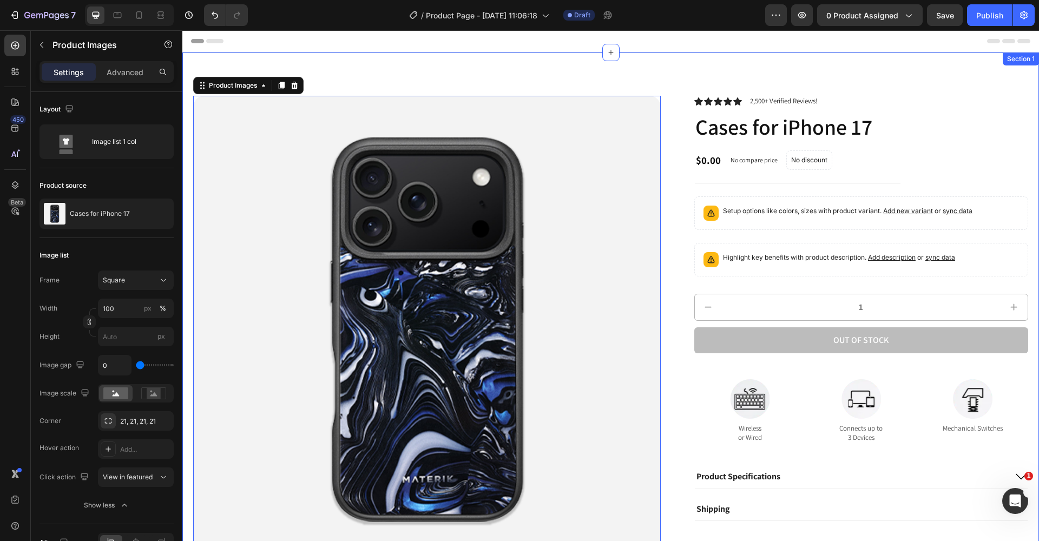
scroll to position [0, 0]
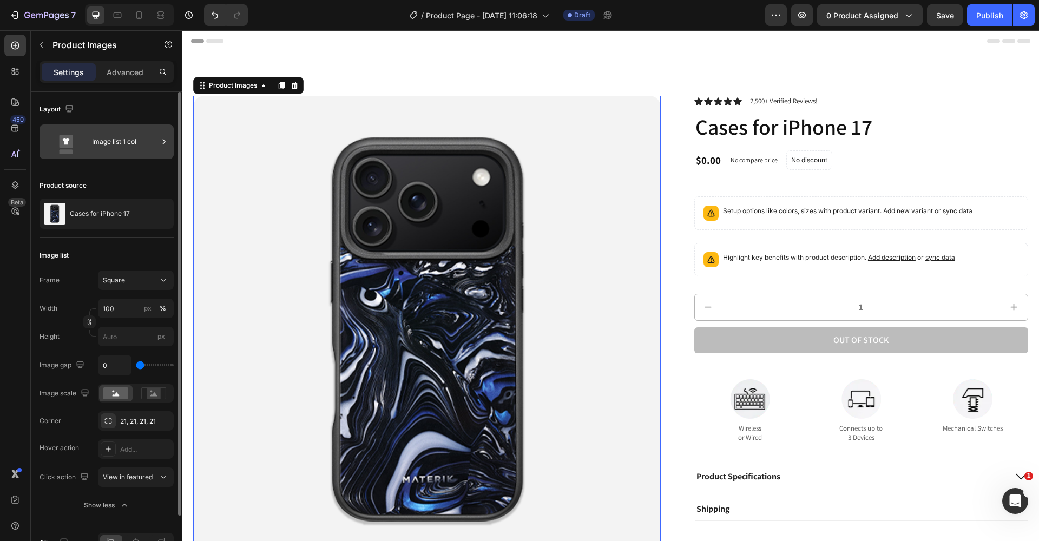
click at [143, 138] on div "Image list 1 col" at bounding box center [125, 141] width 66 height 25
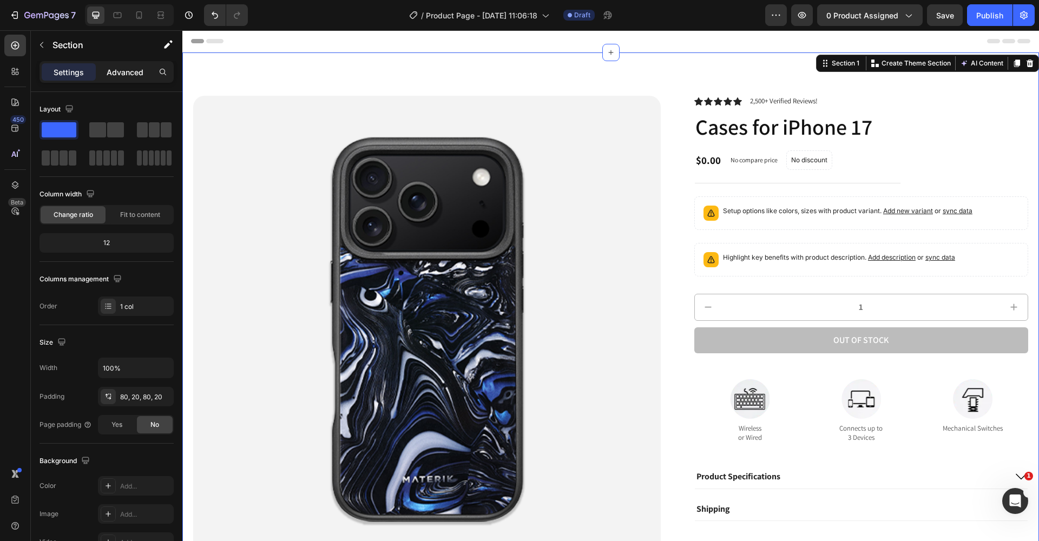
click at [114, 73] on p "Advanced" at bounding box center [125, 72] width 37 height 11
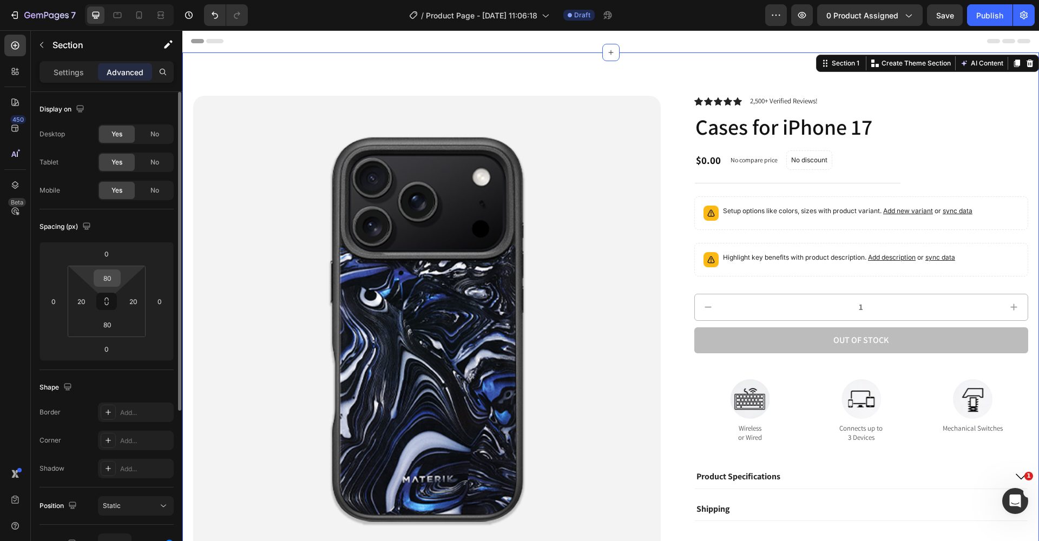
click at [108, 280] on input "80" at bounding box center [107, 278] width 22 height 16
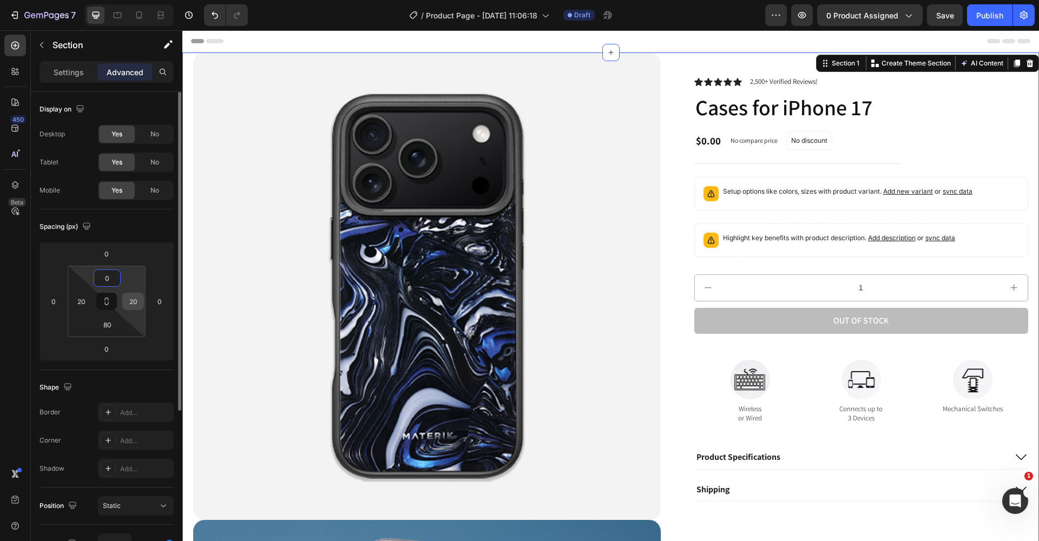
type input "0"
click at [134, 307] on input "20" at bounding box center [133, 301] width 16 height 16
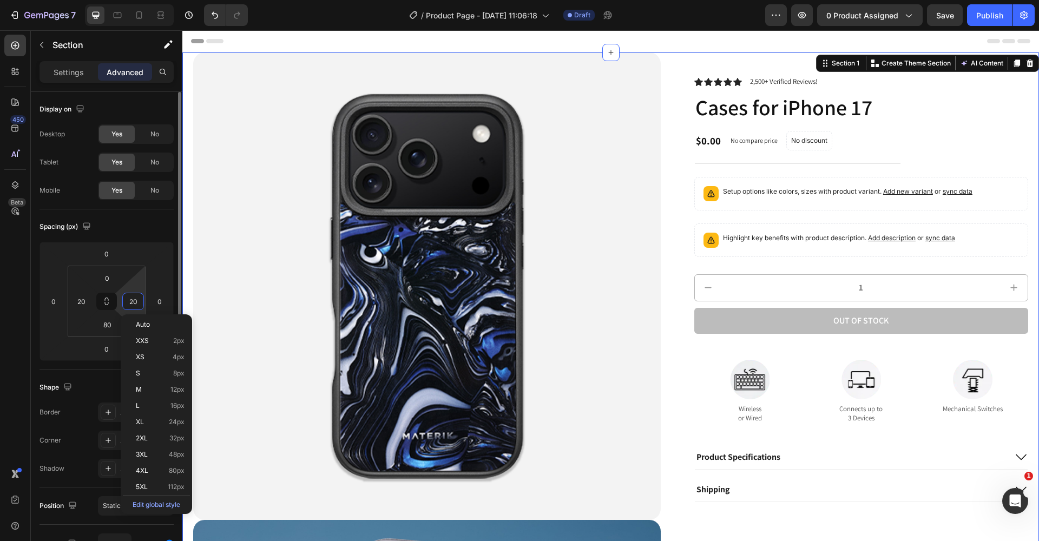
click at [134, 307] on input "20" at bounding box center [133, 301] width 16 height 16
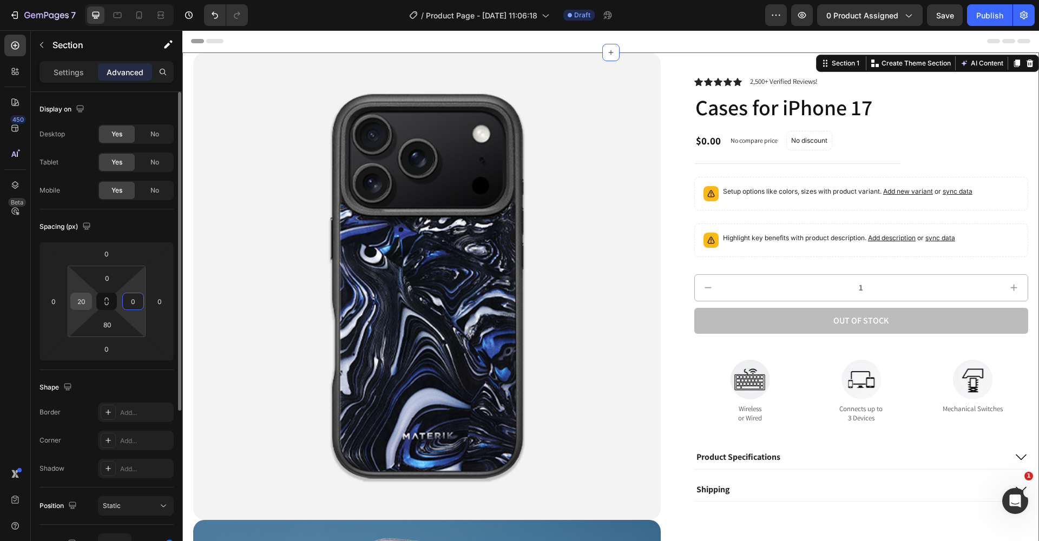
type input "0"
click at [83, 306] on input "20" at bounding box center [81, 301] width 16 height 16
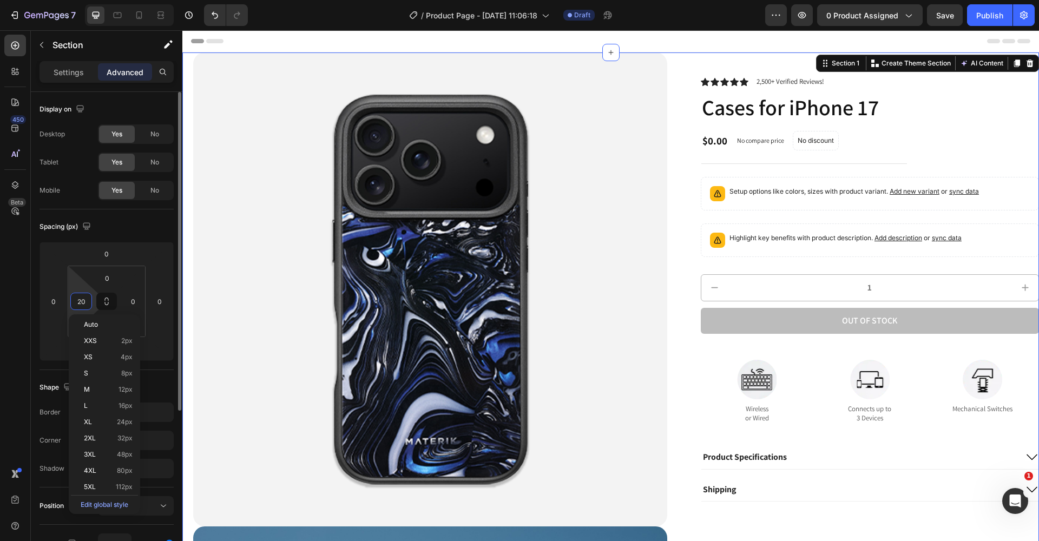
click at [83, 306] on input "20" at bounding box center [81, 301] width 16 height 16
type input "0"
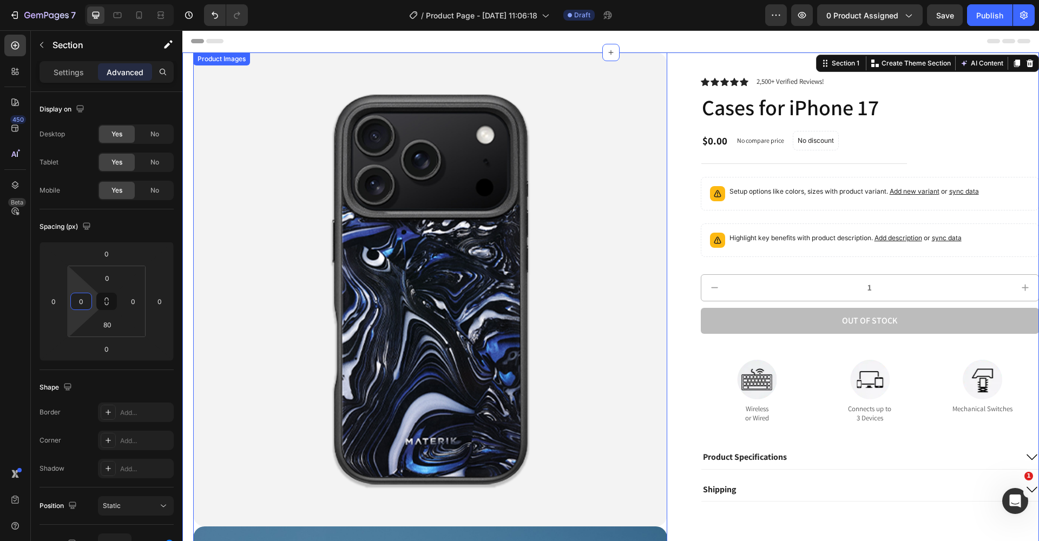
click at [199, 228] on img at bounding box center [430, 289] width 474 height 474
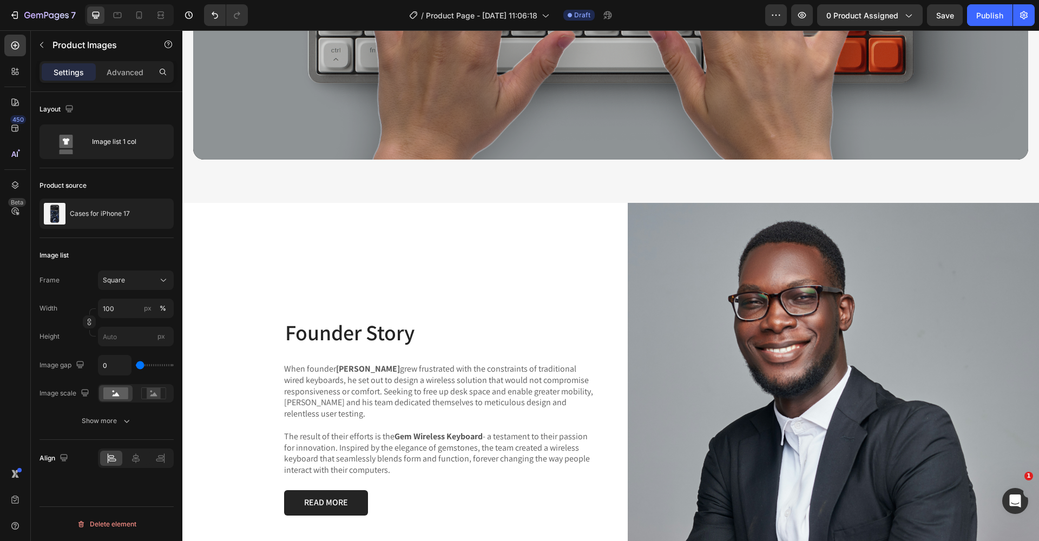
scroll to position [1368, 0]
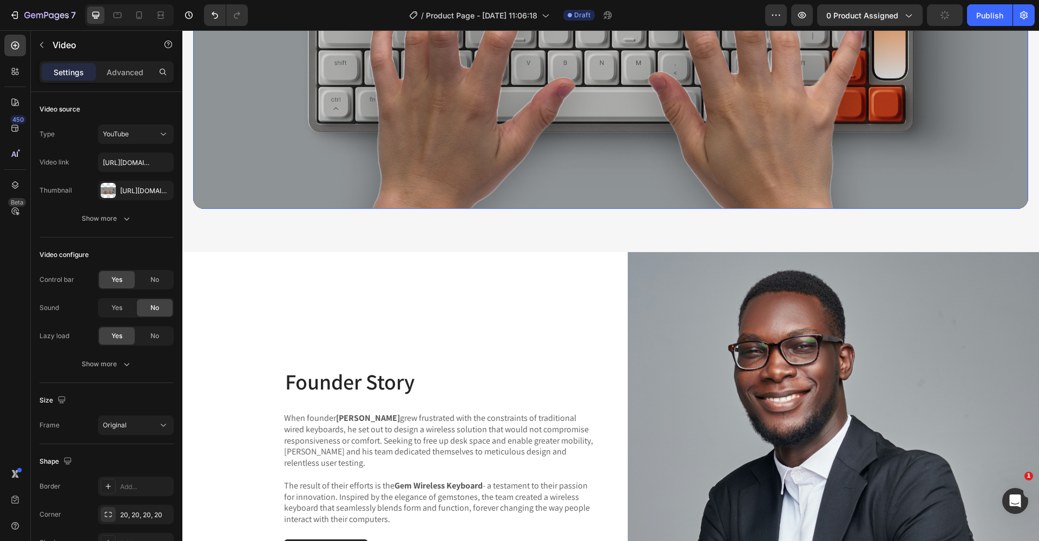
click at [380, 165] on article at bounding box center [610, 12] width 835 height 393
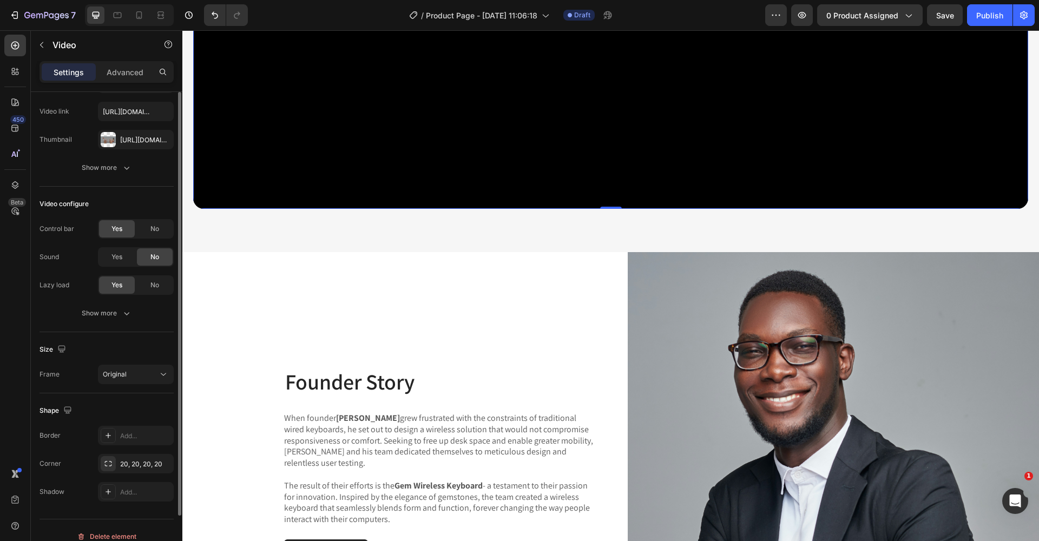
scroll to position [63, 0]
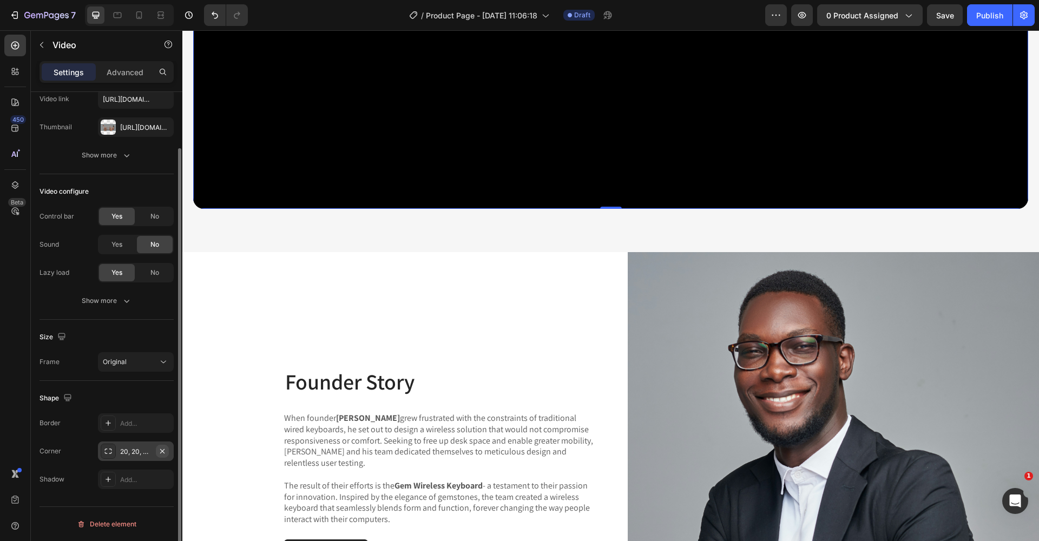
click at [162, 450] on icon "button" at bounding box center [162, 451] width 9 height 9
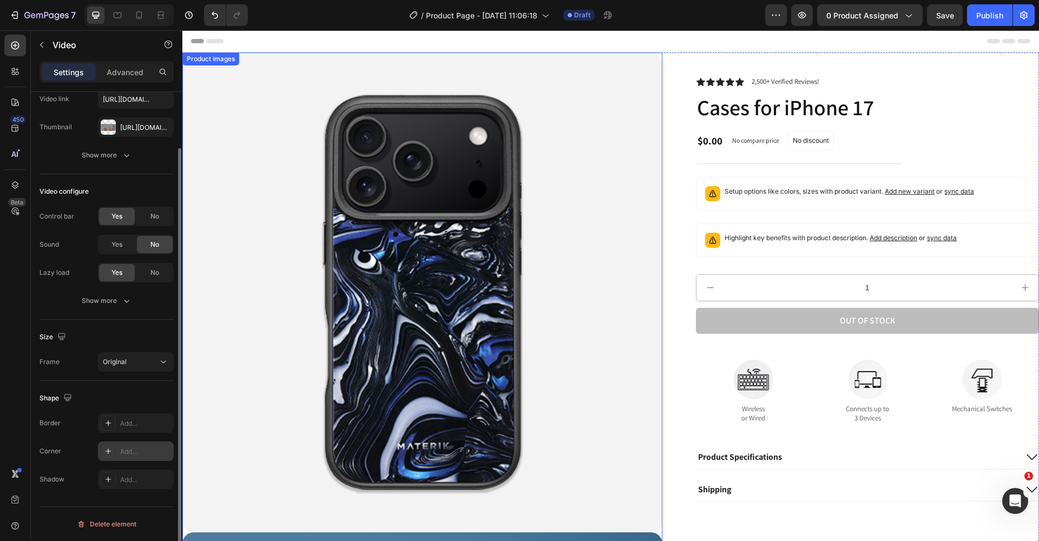
scroll to position [-1, 0]
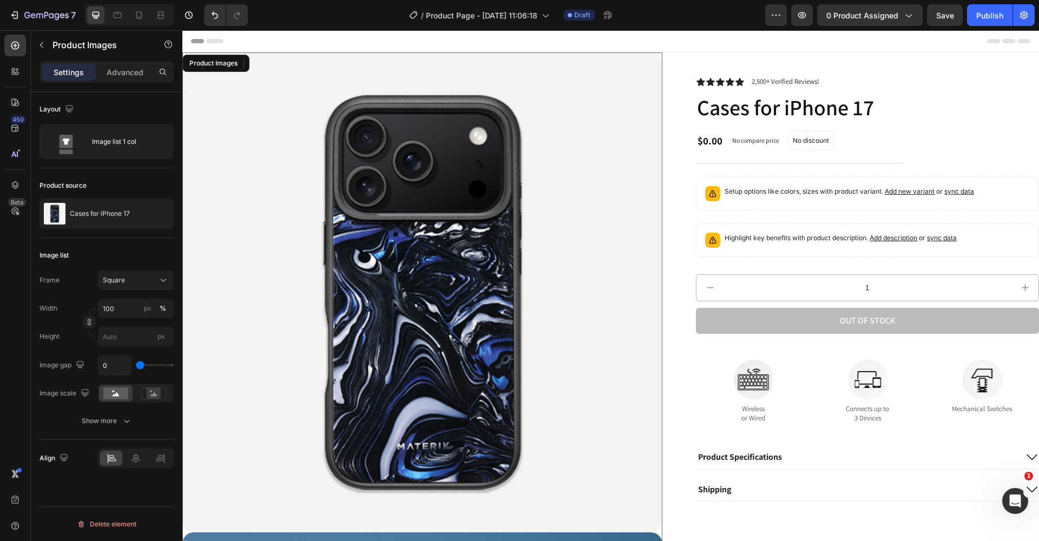
click at [336, 221] on img at bounding box center [422, 292] width 480 height 480
click at [121, 417] on icon "button" at bounding box center [126, 421] width 11 height 11
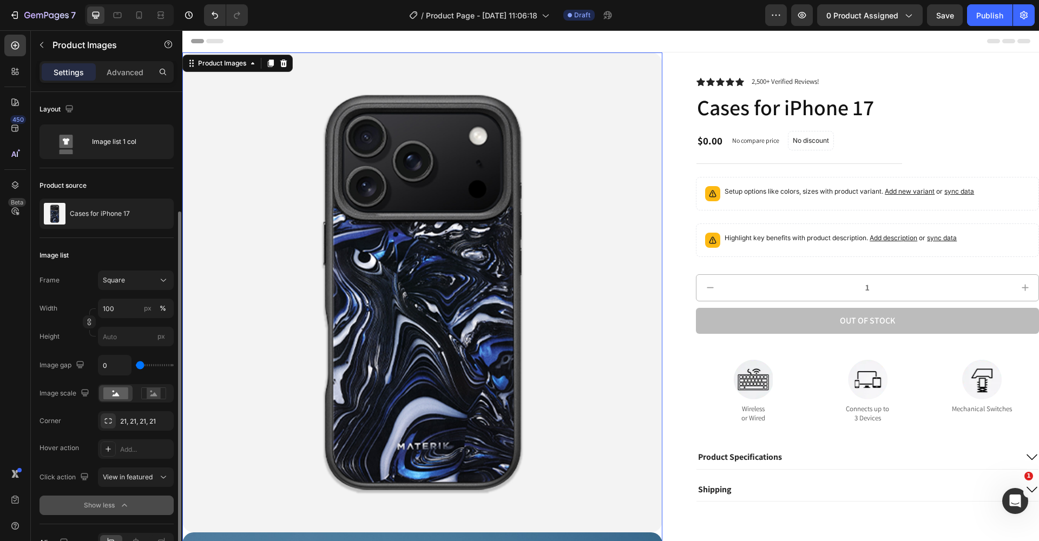
scroll to position [63, 0]
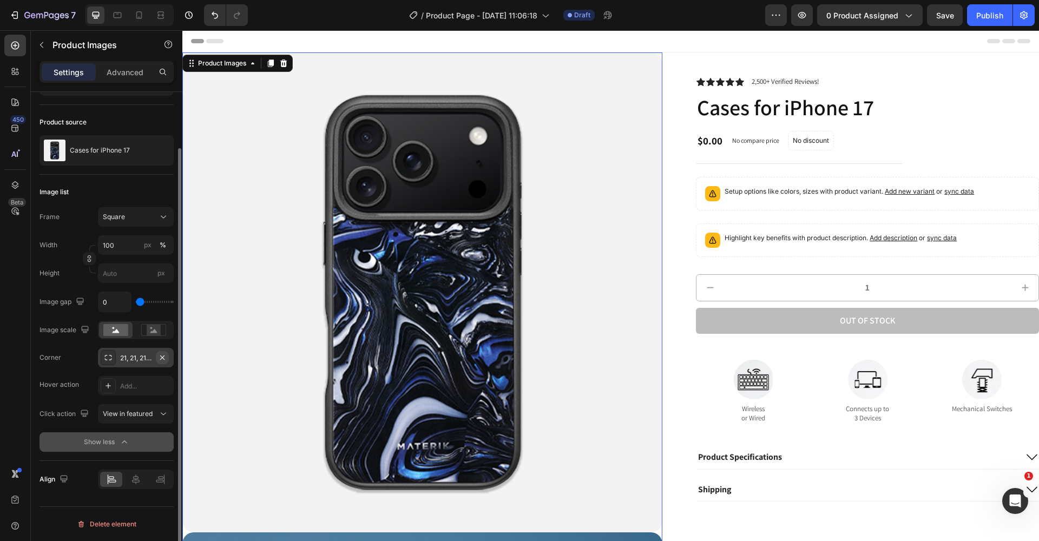
click at [166, 359] on icon "button" at bounding box center [162, 357] width 9 height 9
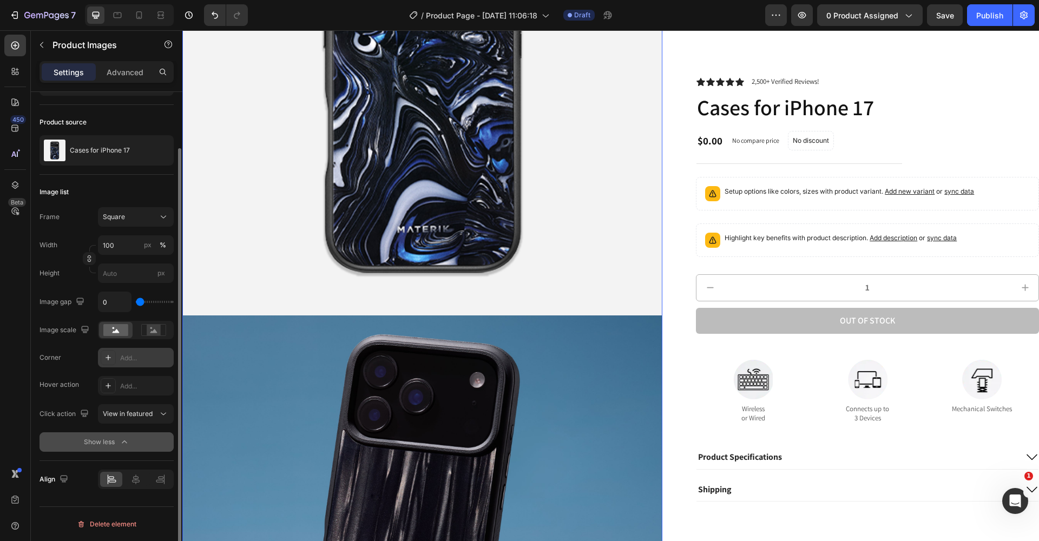
scroll to position [519, 0]
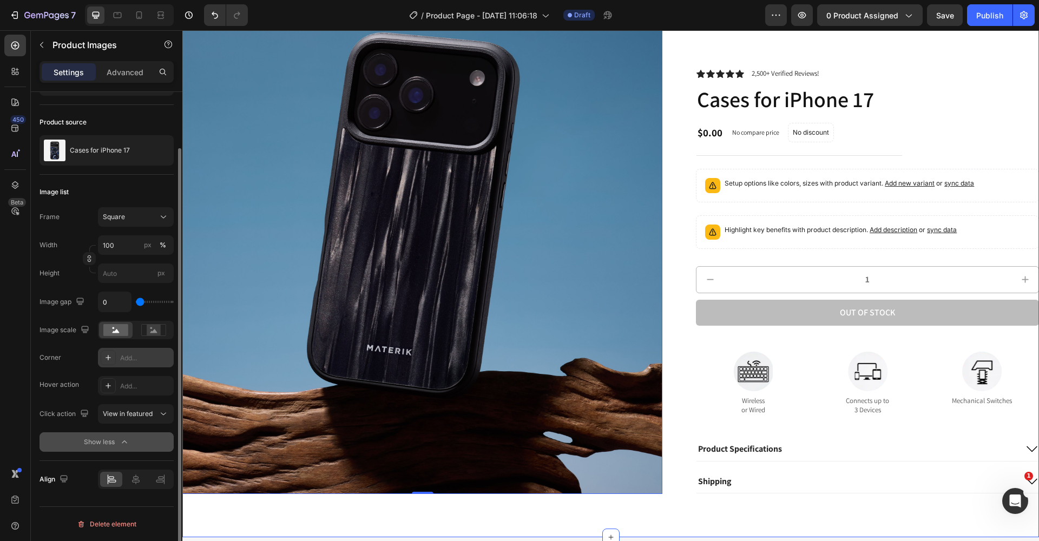
click at [655, 521] on div "Product Images 0 Icon Icon Icon Icon Icon Icon List 2,500+ Verified Reviews! Te…" at bounding box center [610, 36] width 857 height 1004
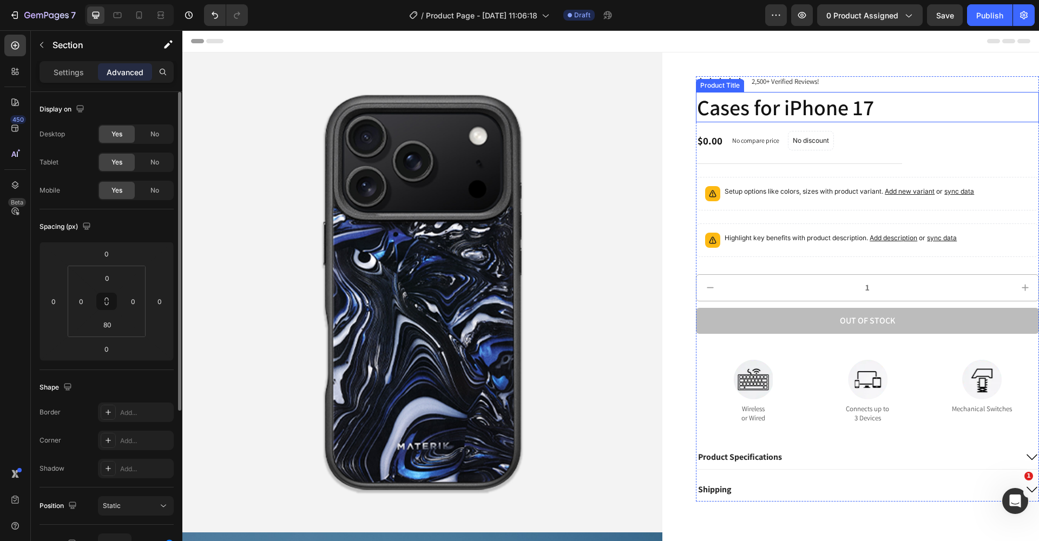
scroll to position [0, 0]
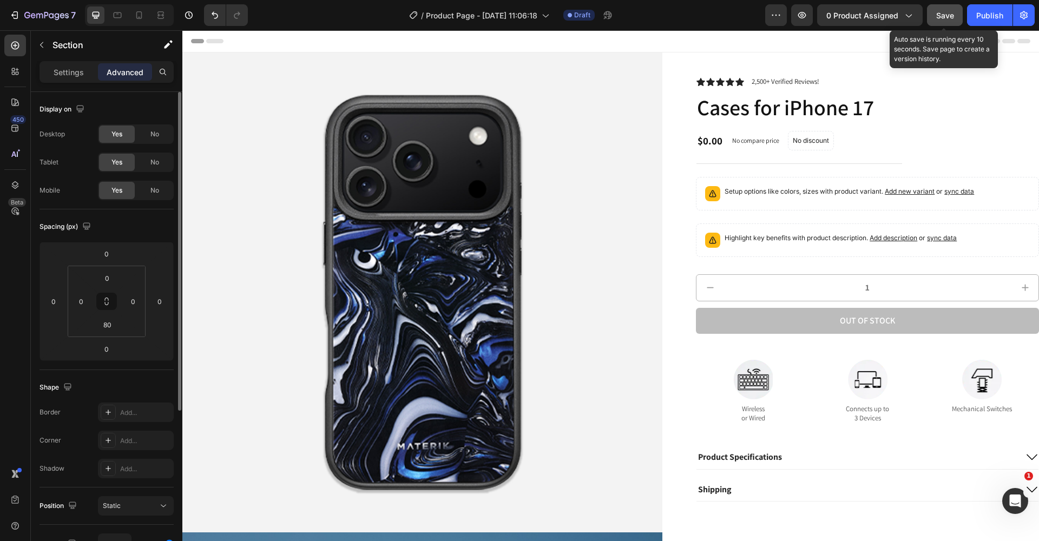
click at [938, 14] on span "Save" at bounding box center [945, 15] width 18 height 9
click at [84, 301] on input "0" at bounding box center [81, 301] width 16 height 16
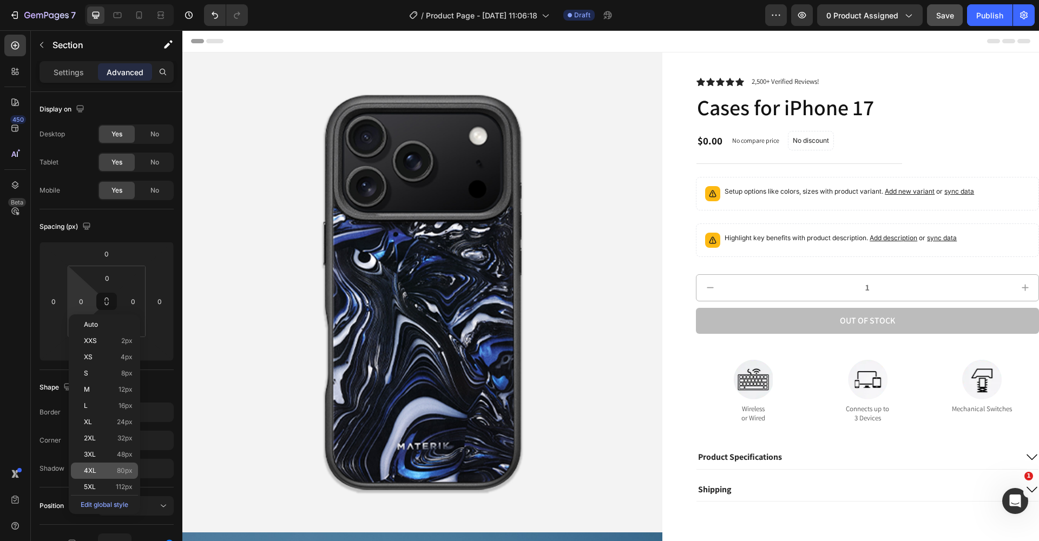
click at [118, 470] on span "80px" at bounding box center [125, 471] width 16 height 8
type input "80"
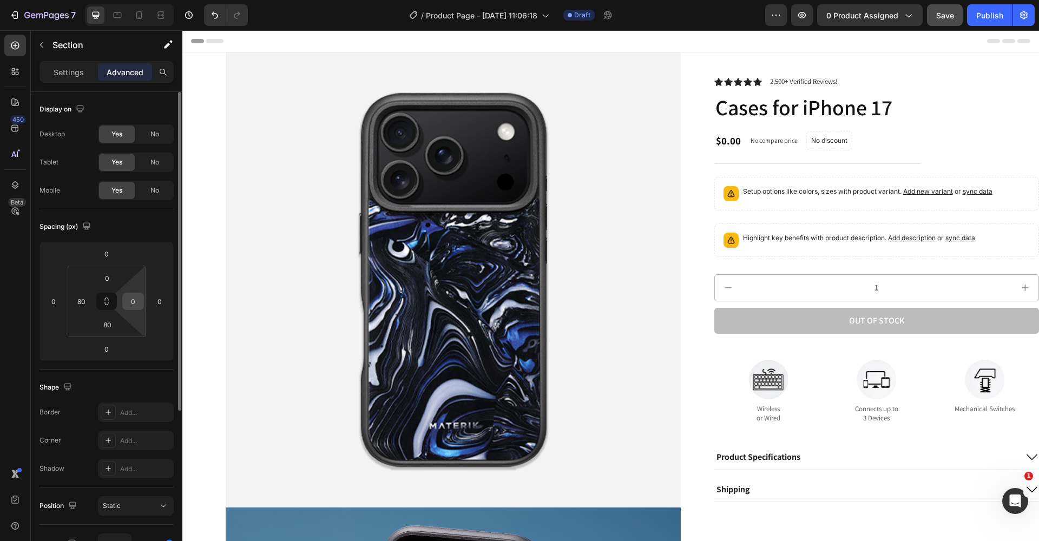
click at [137, 302] on input "0" at bounding box center [133, 301] width 16 height 16
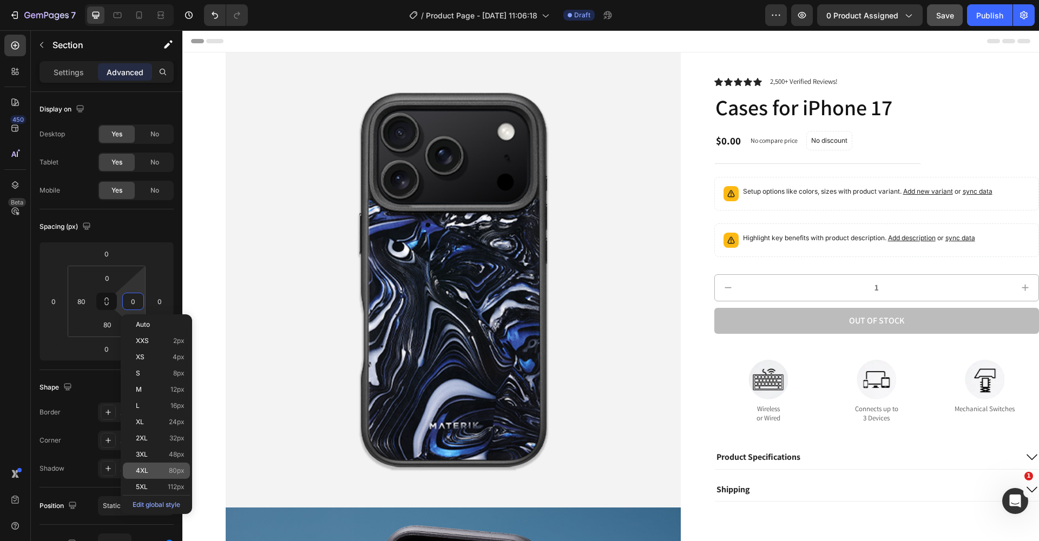
click at [156, 474] on p "4XL 80px" at bounding box center [160, 471] width 49 height 8
type input "80"
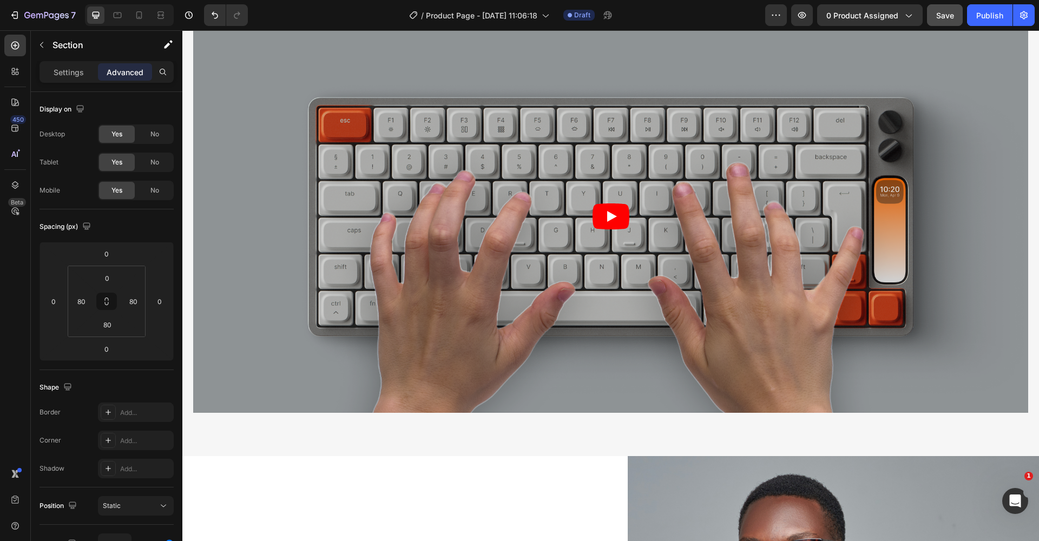
scroll to position [655, 0]
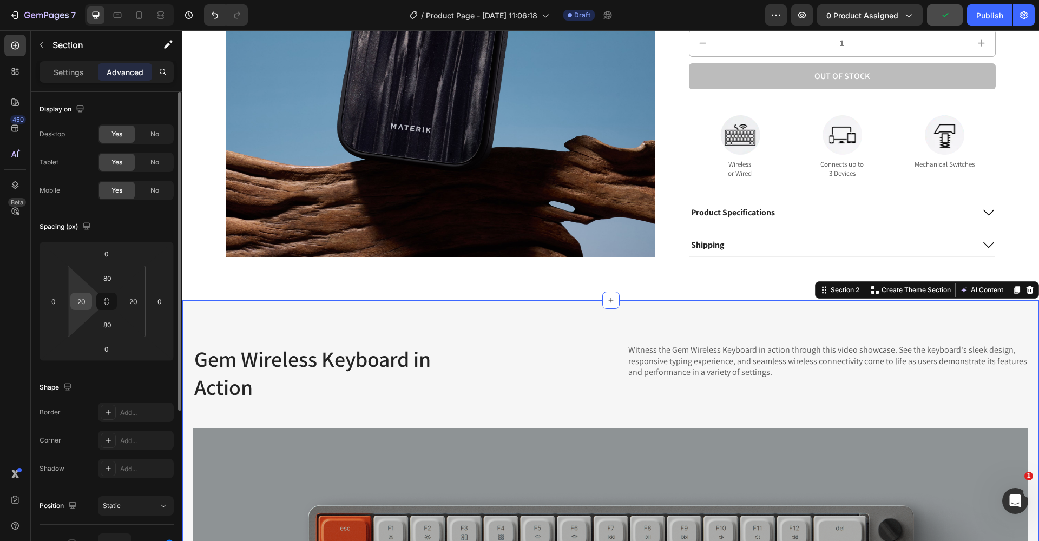
click at [88, 302] on input "20" at bounding box center [81, 301] width 16 height 16
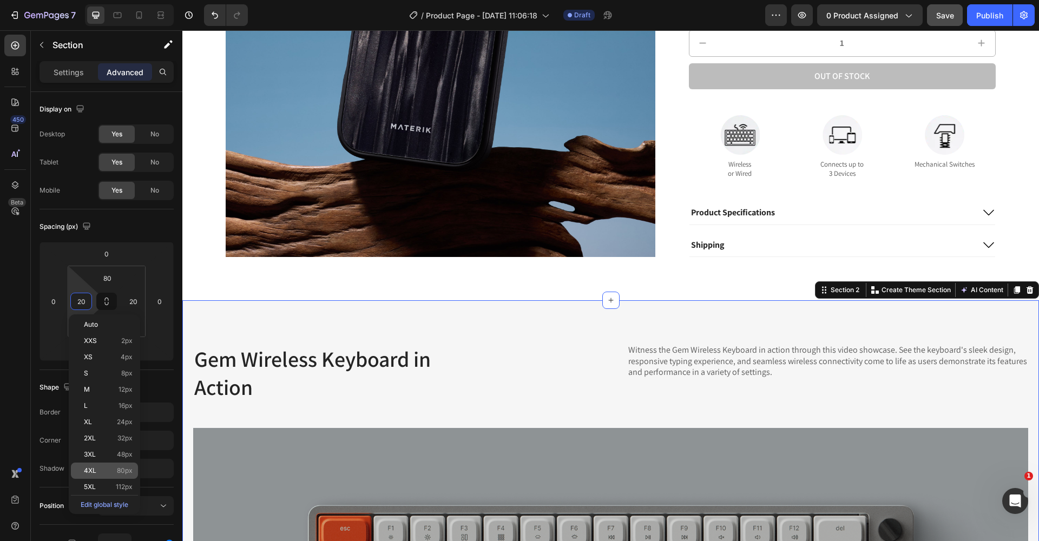
click at [115, 472] on p "4XL 80px" at bounding box center [108, 471] width 49 height 8
type input "80"
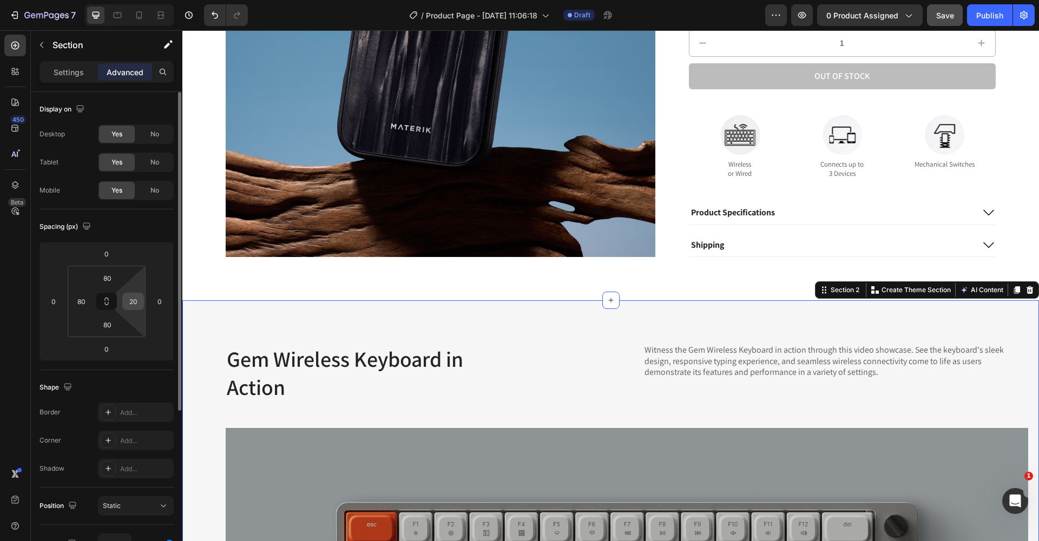
click at [134, 302] on input "20" at bounding box center [133, 301] width 16 height 16
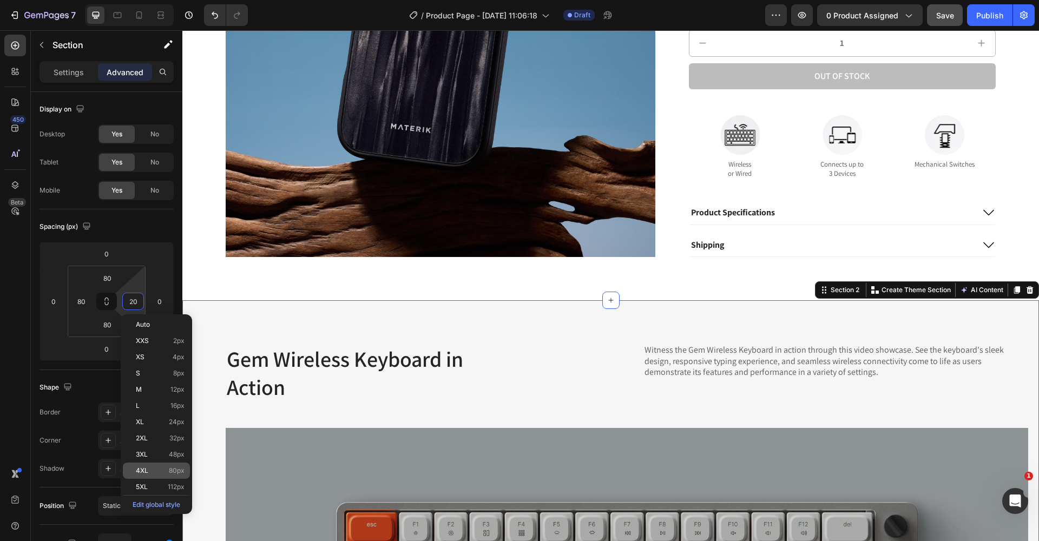
click at [163, 476] on div "4XL 80px" at bounding box center [156, 471] width 67 height 16
type input "80"
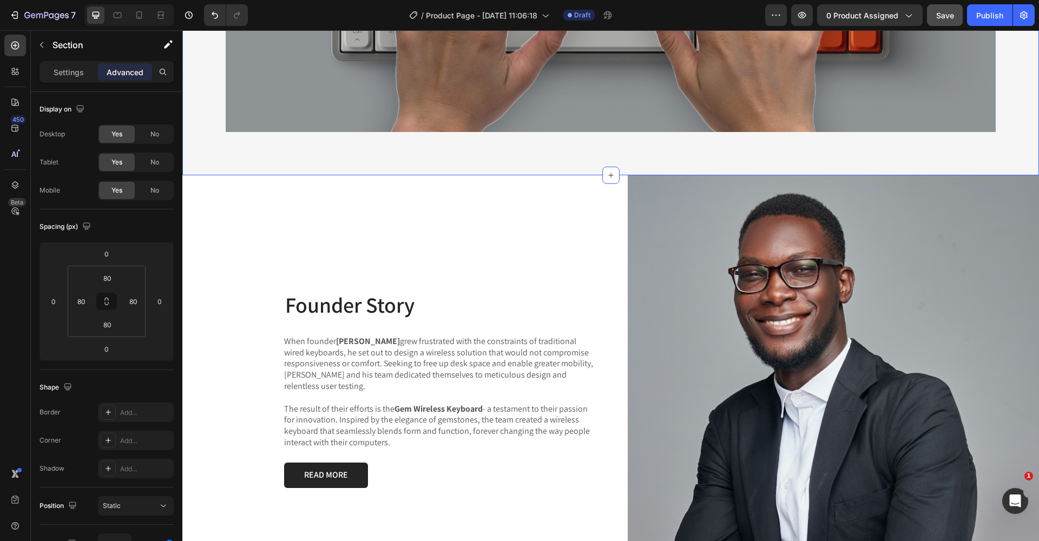
scroll to position [1318, 0]
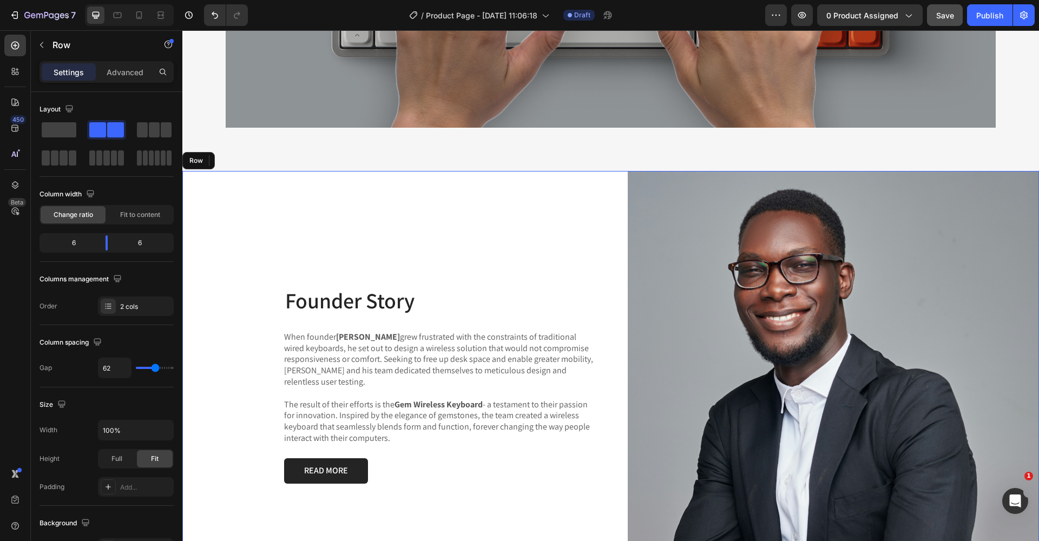
click at [271, 247] on div "Founder Story Heading When founder [PERSON_NAME] grew frustrated with the const…" at bounding box center [388, 384] width 412 height 427
click at [475, 211] on div "Founder Story Heading When founder [PERSON_NAME] grew frustrated with the const…" at bounding box center [388, 384] width 412 height 427
click at [120, 68] on p "Advanced" at bounding box center [125, 72] width 37 height 11
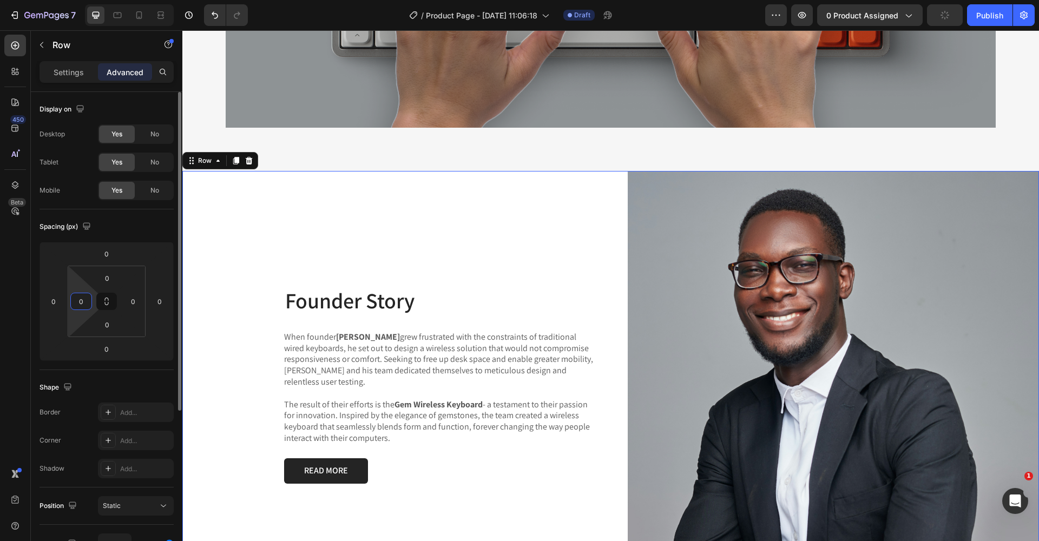
click at [77, 304] on input "0" at bounding box center [81, 301] width 16 height 16
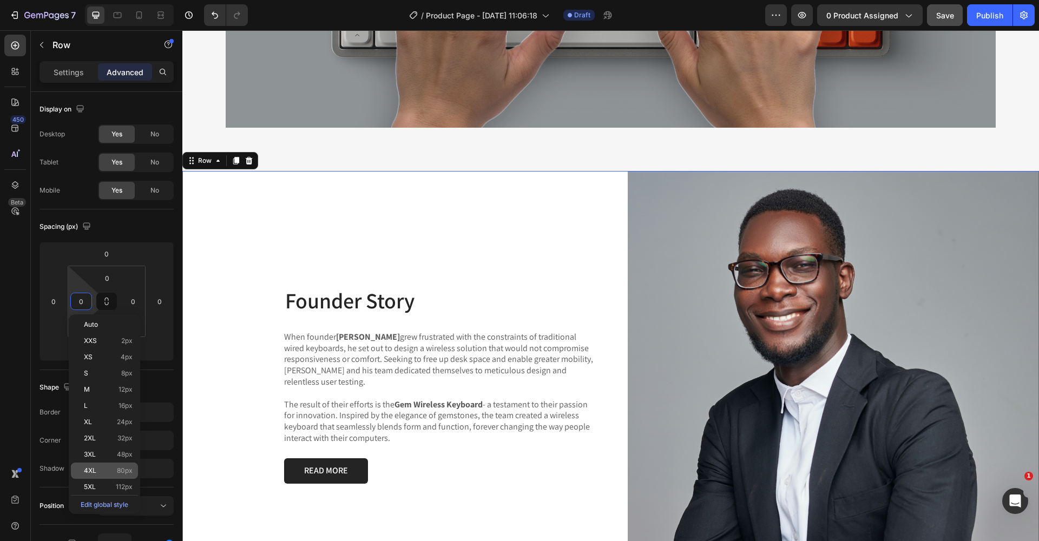
click at [107, 466] on div "4XL 80px" at bounding box center [104, 471] width 67 height 16
type input "80"
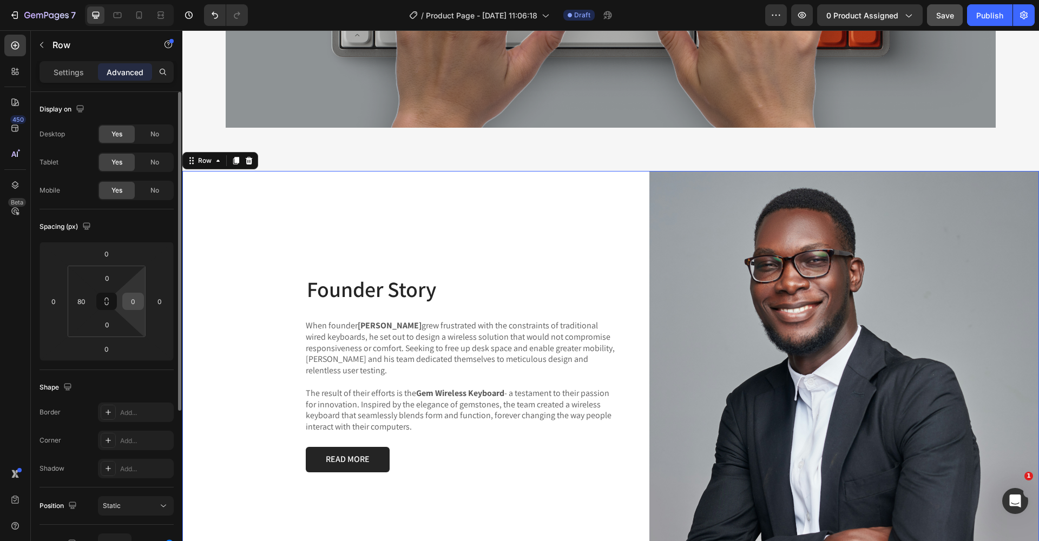
click at [134, 300] on input "0" at bounding box center [133, 301] width 16 height 16
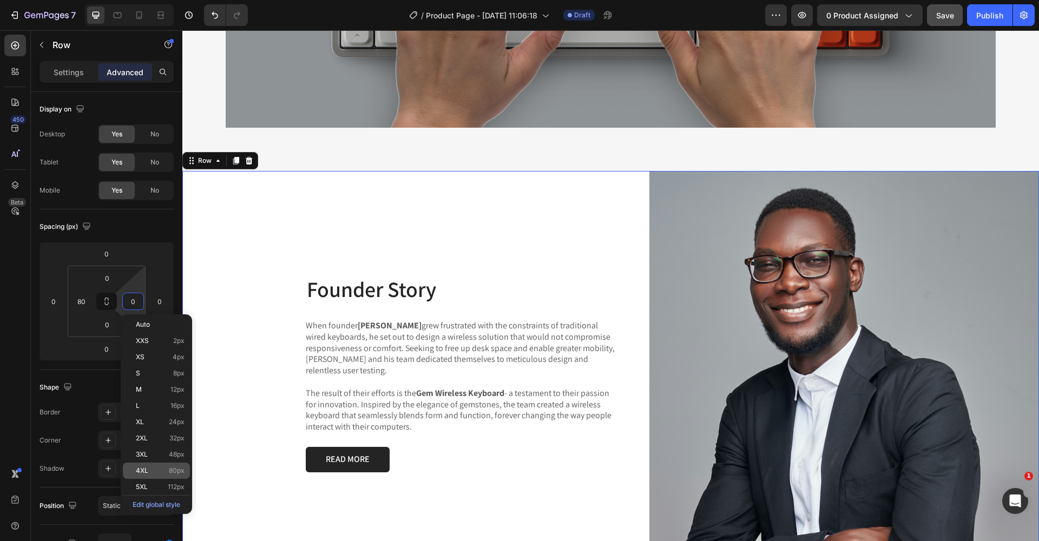
click at [150, 477] on div "4XL 80px" at bounding box center [156, 471] width 67 height 16
type input "80"
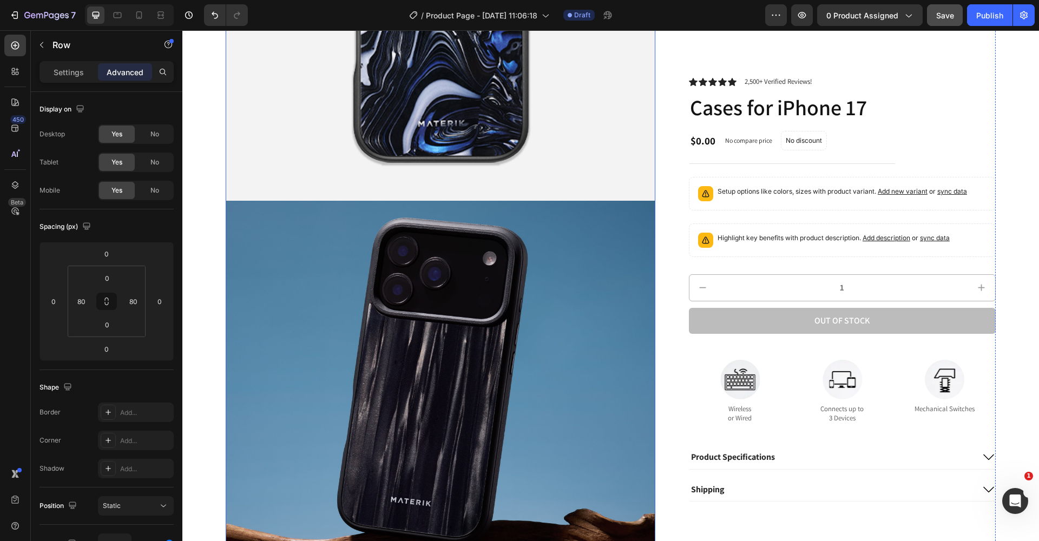
scroll to position [273, 0]
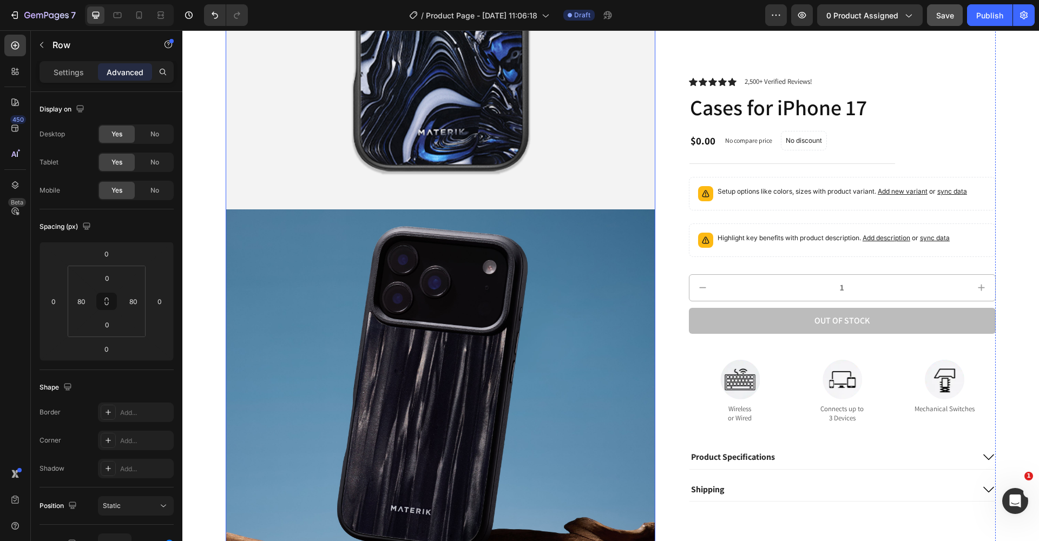
click at [284, 270] on img at bounding box center [441, 424] width 430 height 430
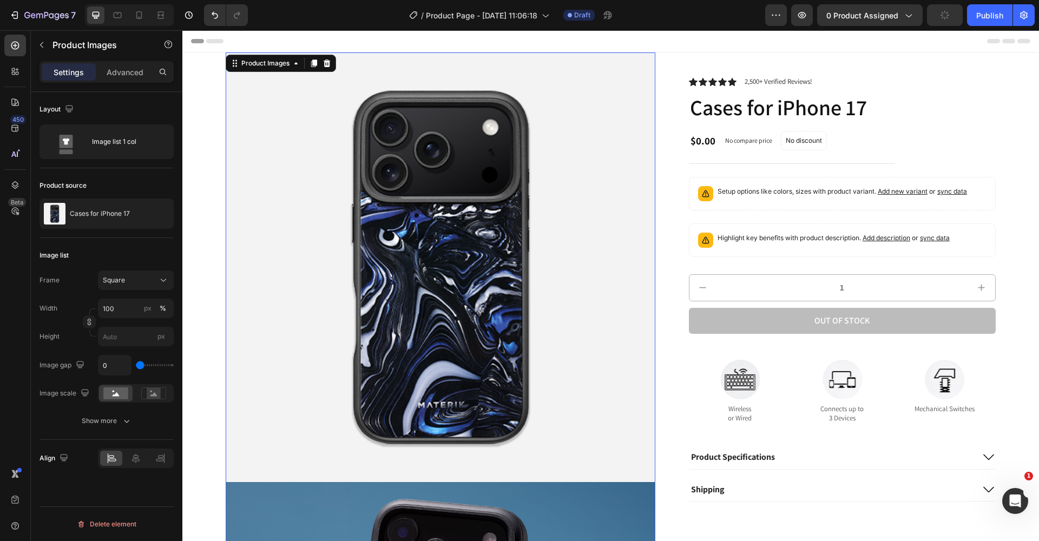
scroll to position [0, 0]
click at [123, 81] on div "Settings Advanced" at bounding box center [107, 72] width 134 height 22
click at [119, 71] on p "Advanced" at bounding box center [125, 72] width 37 height 11
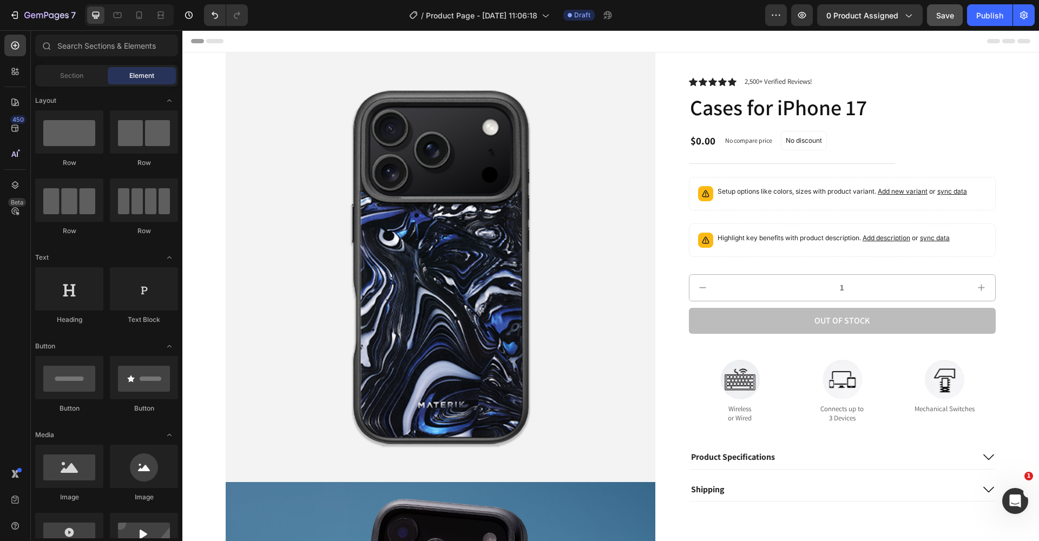
click at [474, 43] on div "Header" at bounding box center [610, 41] width 839 height 22
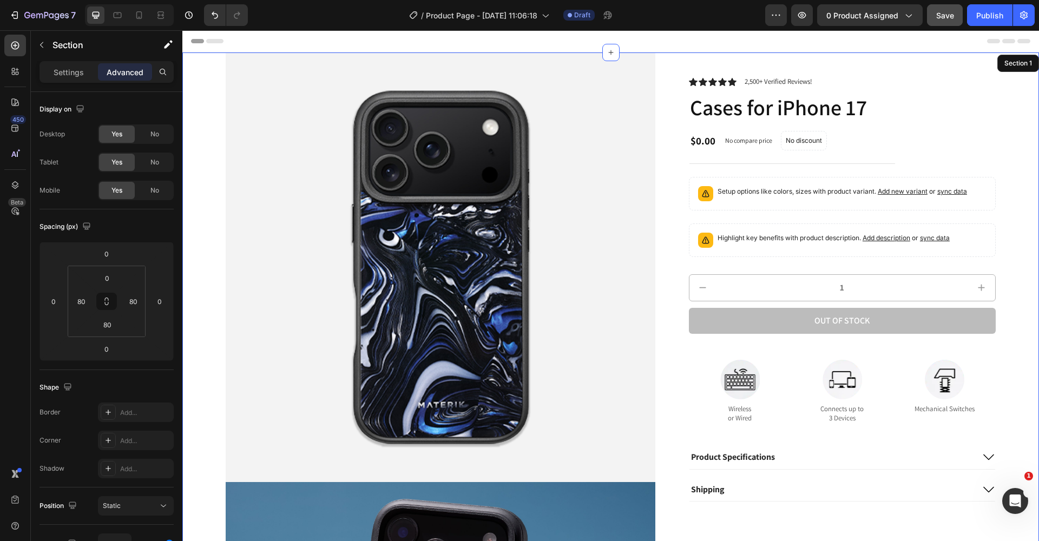
click at [223, 180] on div "Product Images Icon Icon Icon Icon Icon Icon List 2,500+ Verified Reviews! Text…" at bounding box center [610, 503] width 857 height 903
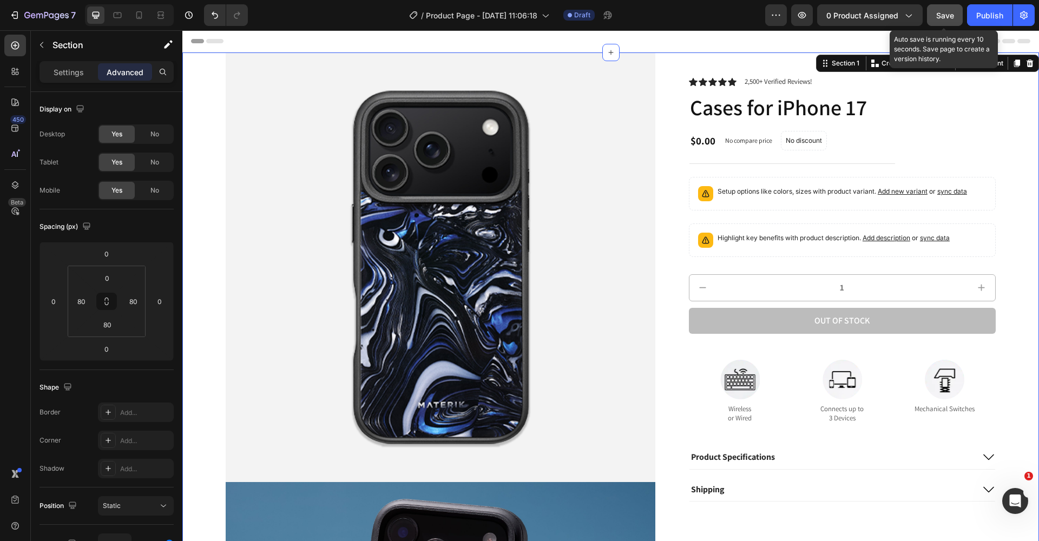
click at [950, 15] on span "Save" at bounding box center [945, 15] width 18 height 9
click at [949, 22] on button "Save" at bounding box center [945, 15] width 36 height 22
